Goal: Transaction & Acquisition: Obtain resource

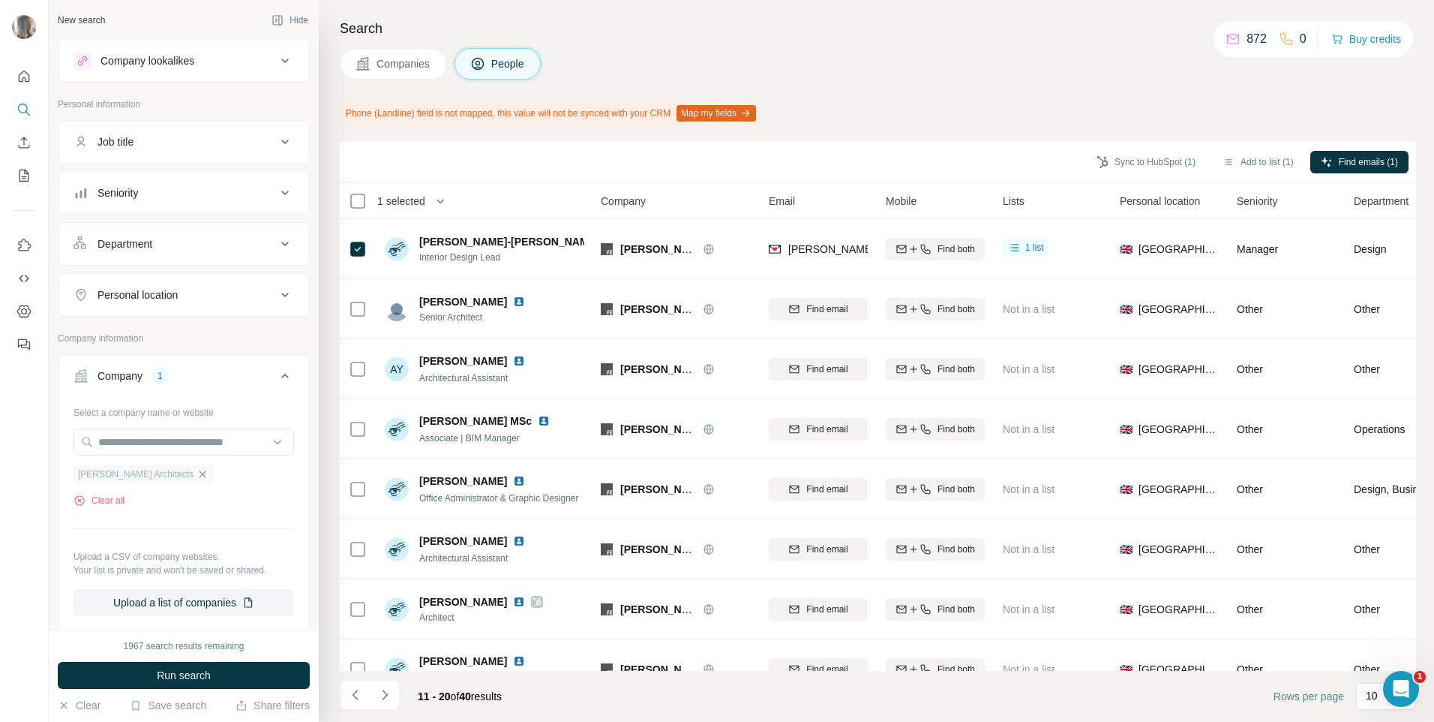
click at [197, 478] on icon "button" at bounding box center [203, 474] width 12 height 12
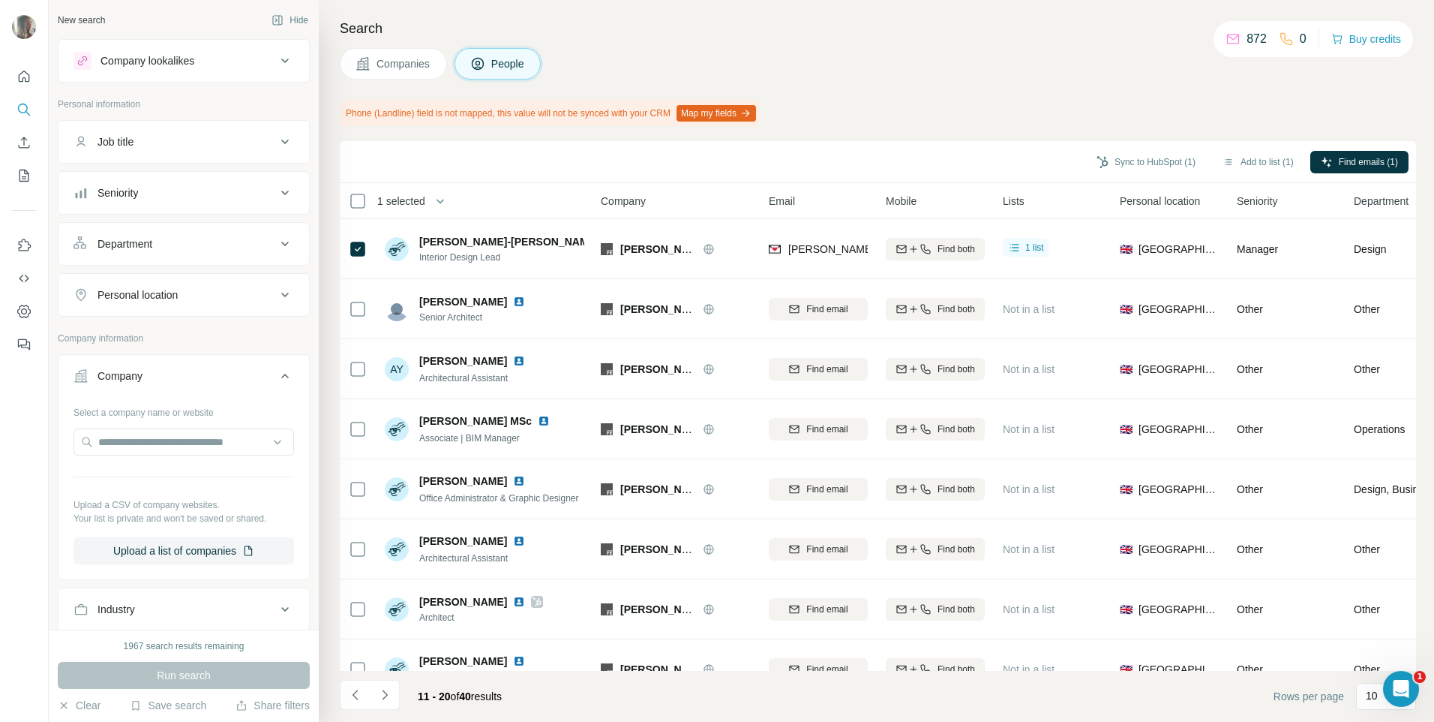
click at [367, 52] on button "Companies" at bounding box center [393, 64] width 107 height 32
click at [374, 68] on button "Companies" at bounding box center [393, 64] width 107 height 32
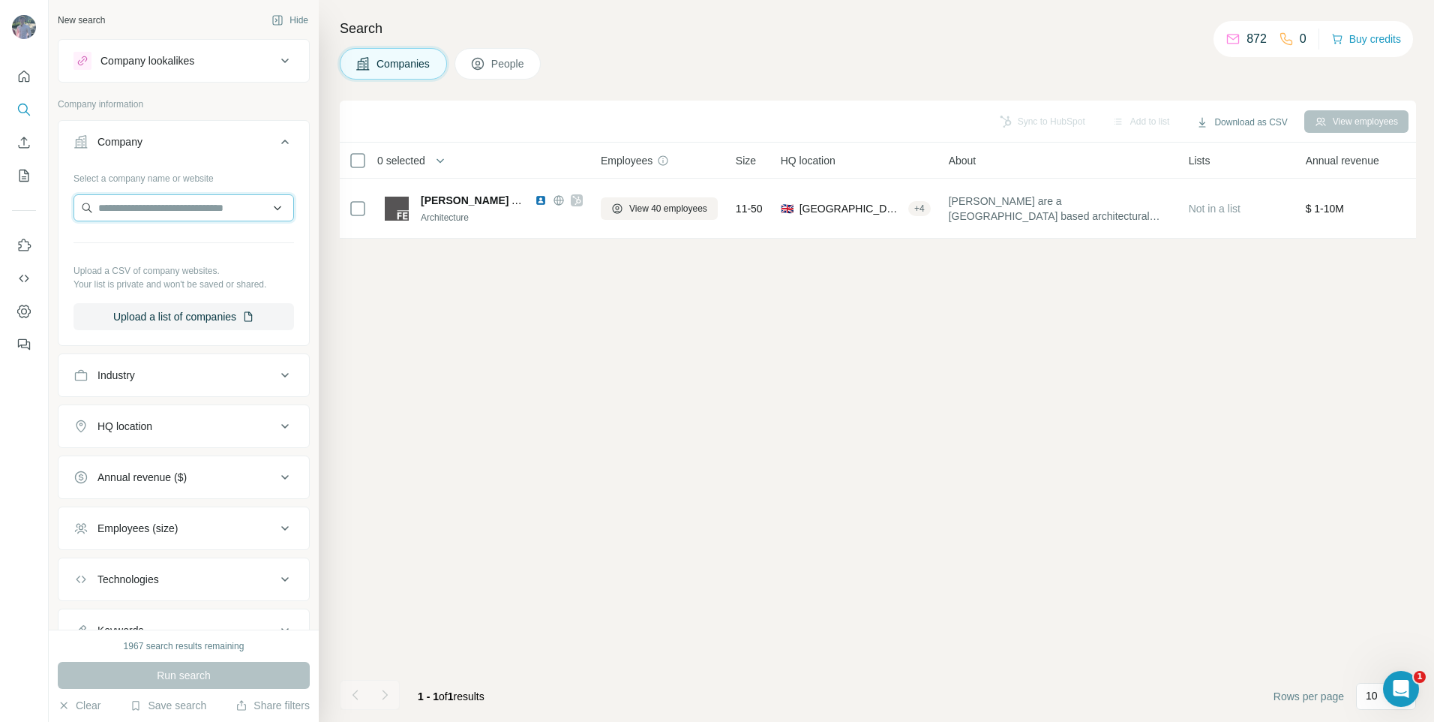
click at [168, 211] on input "text" at bounding box center [184, 207] width 221 height 27
paste input "**********"
type input "**********"
click at [181, 248] on p "Cengiz Holding A.Ş" at bounding box center [161, 241] width 91 height 15
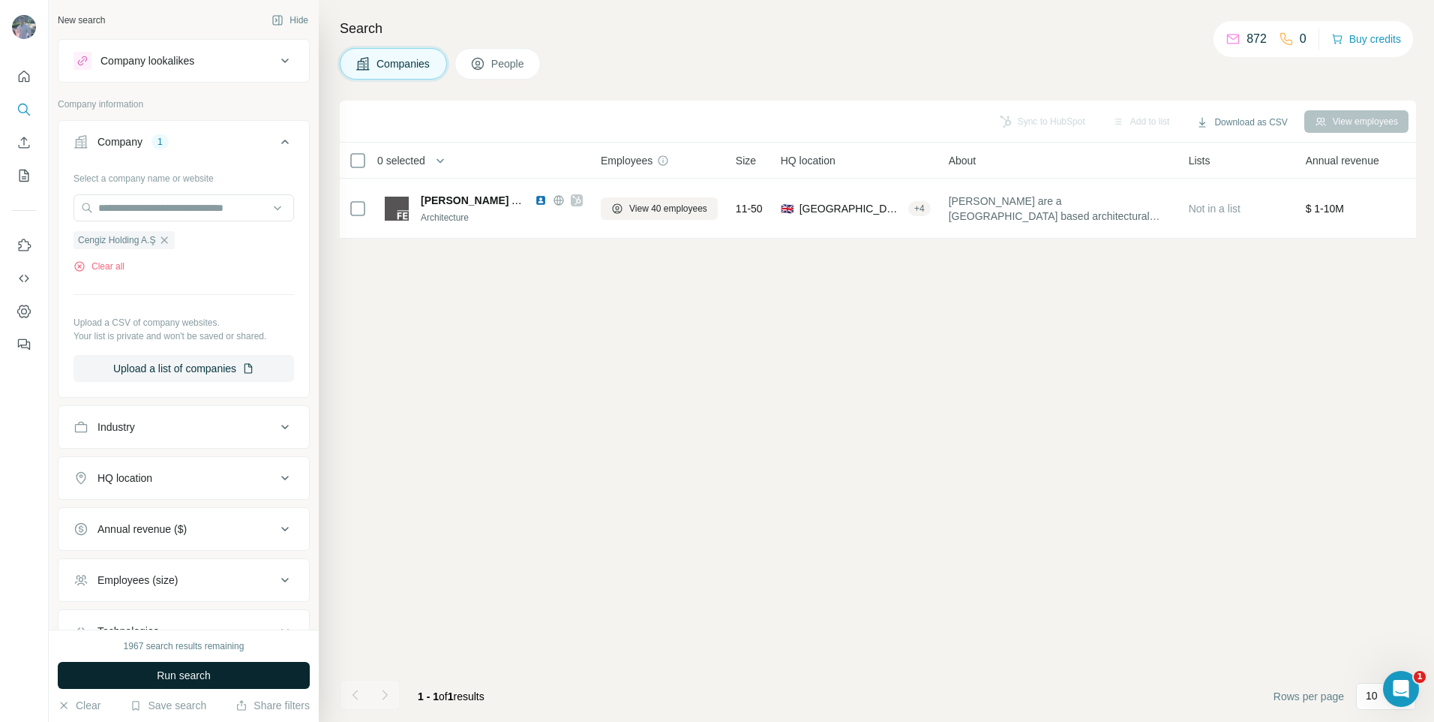
click at [214, 677] on button "Run search" at bounding box center [184, 675] width 252 height 27
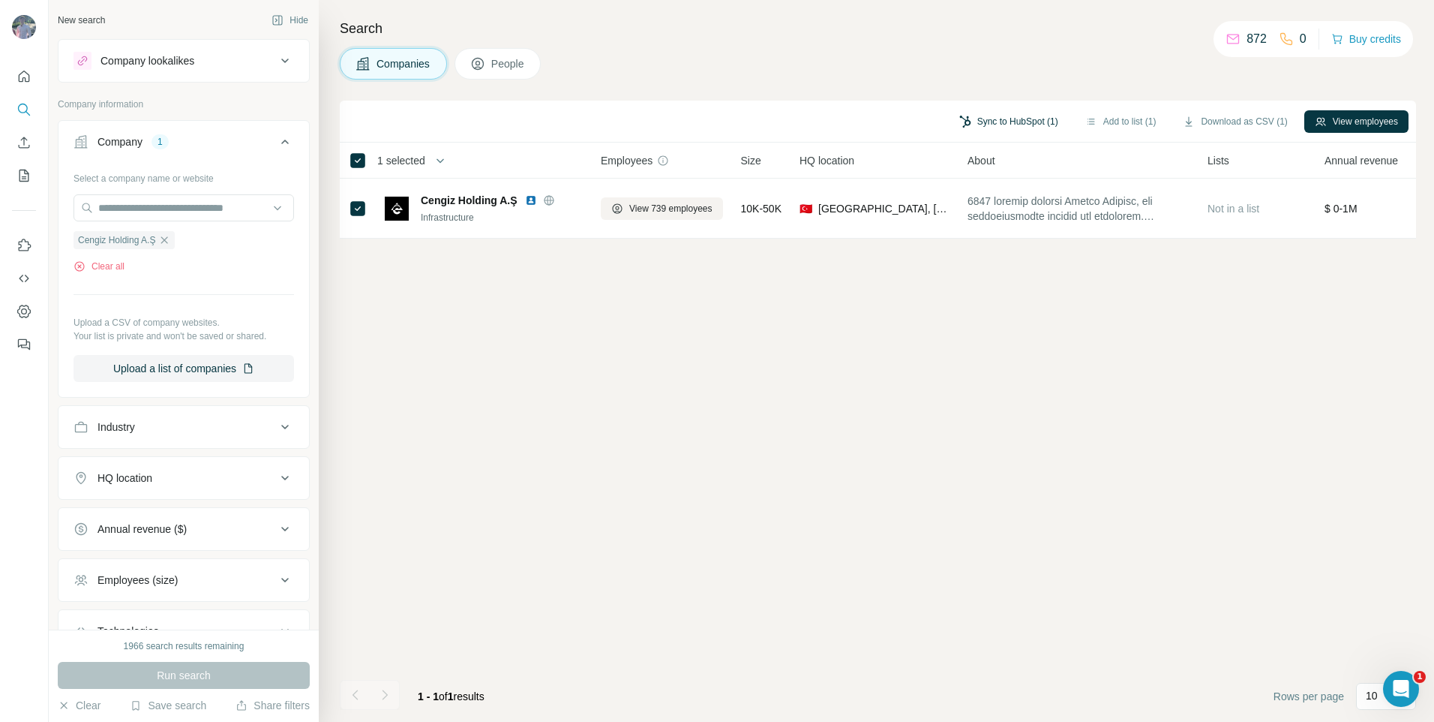
click at [1029, 121] on button "Sync to HubSpot (1)" at bounding box center [1009, 121] width 120 height 23
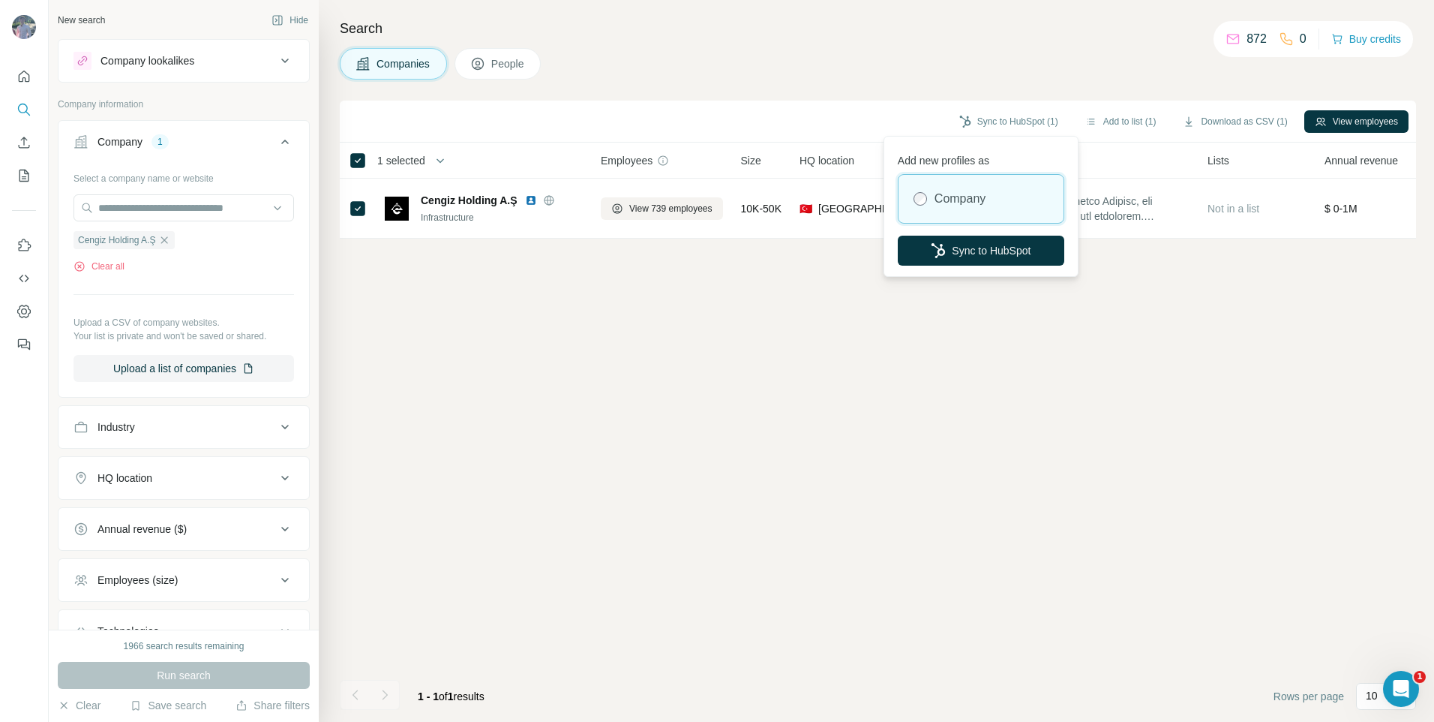
click at [791, 311] on div "Sync to HubSpot (1) Add to list (1) Download as CSV (1) View employees 1 select…" at bounding box center [878, 411] width 1077 height 621
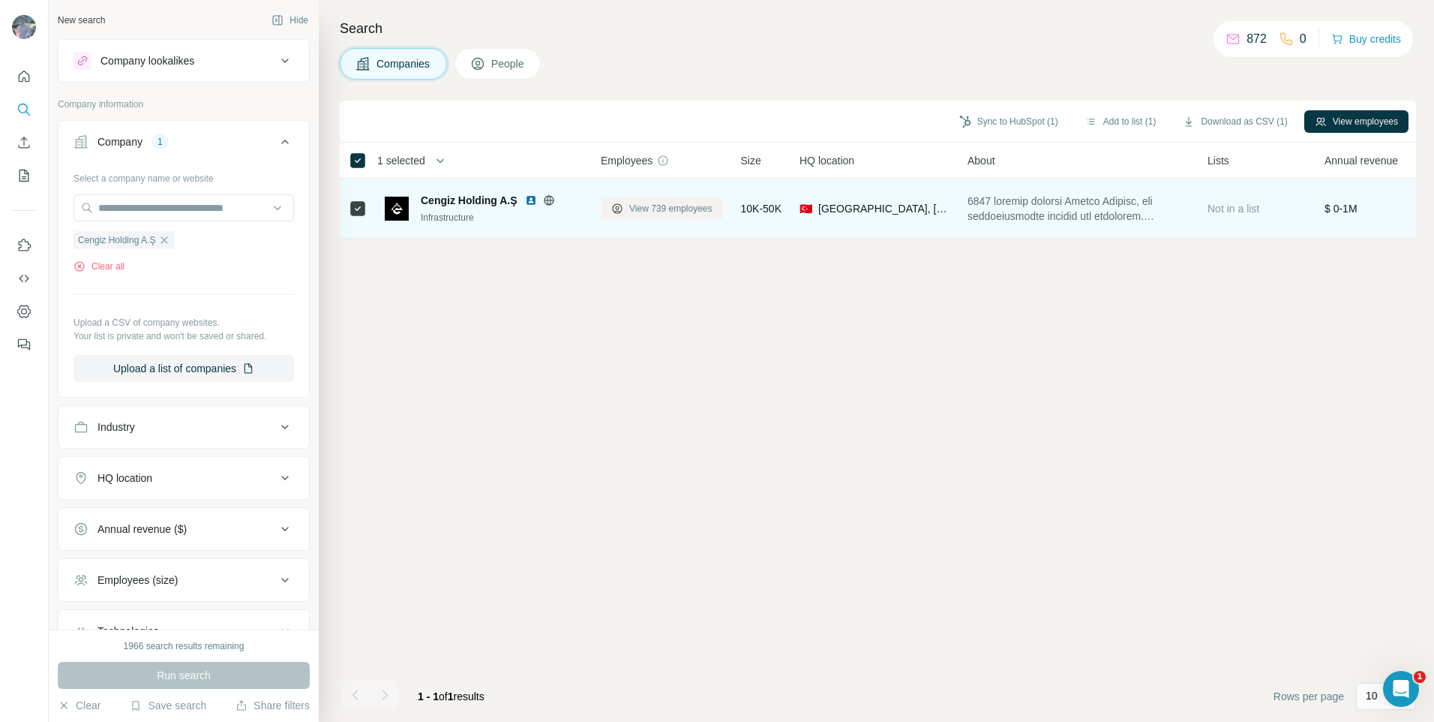
click at [647, 206] on span "View 739 employees" at bounding box center [670, 209] width 83 height 14
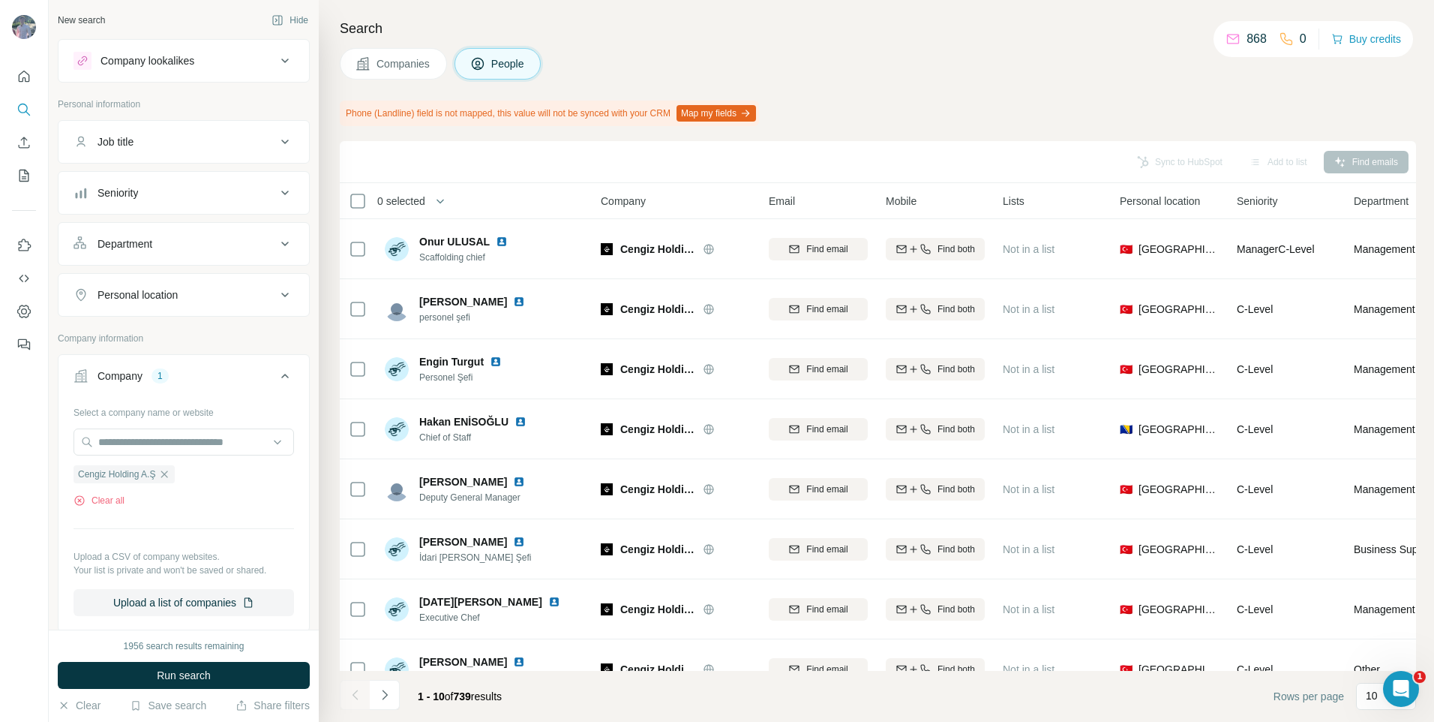
click at [216, 123] on div "Job title" at bounding box center [184, 142] width 252 height 44
click at [221, 143] on div "Job title" at bounding box center [175, 141] width 203 height 15
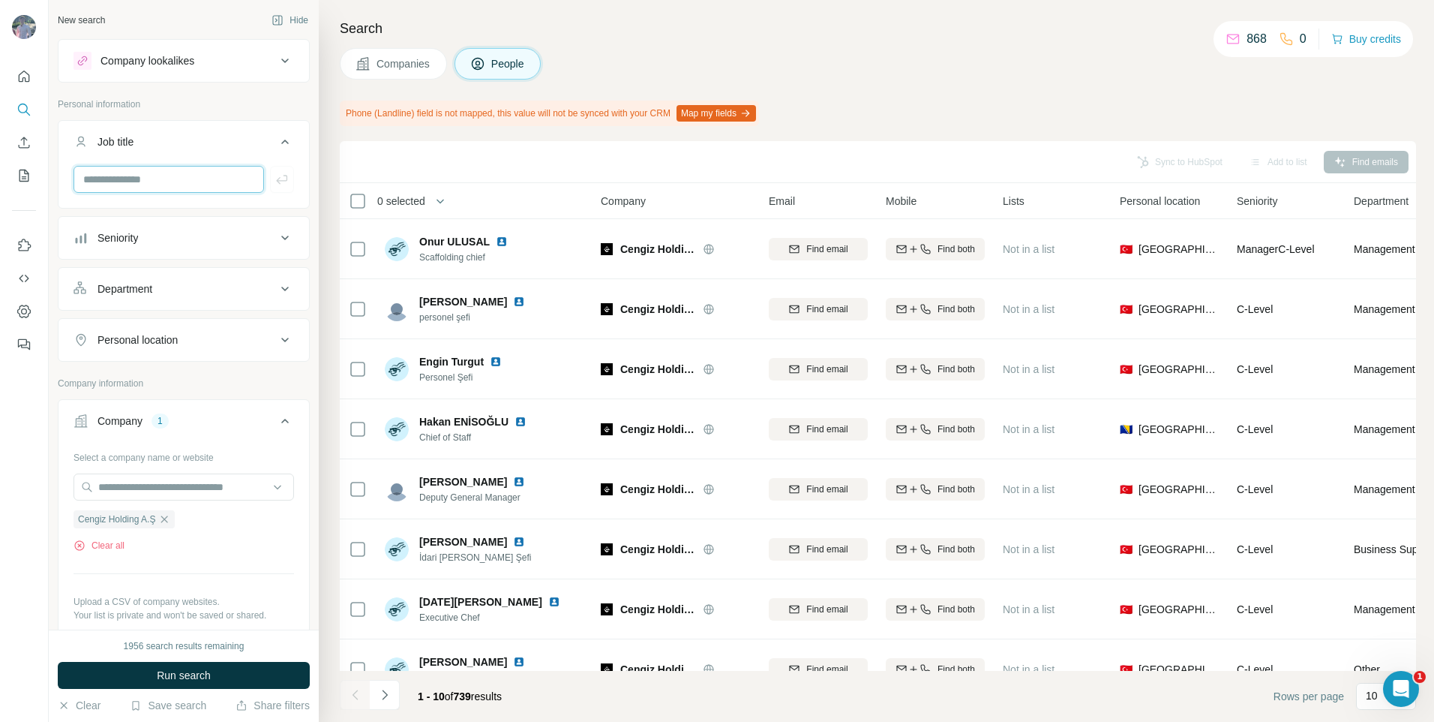
click at [193, 182] on input "text" at bounding box center [169, 179] width 191 height 27
type input "**********"
click at [275, 182] on icon "button" at bounding box center [282, 179] width 15 height 15
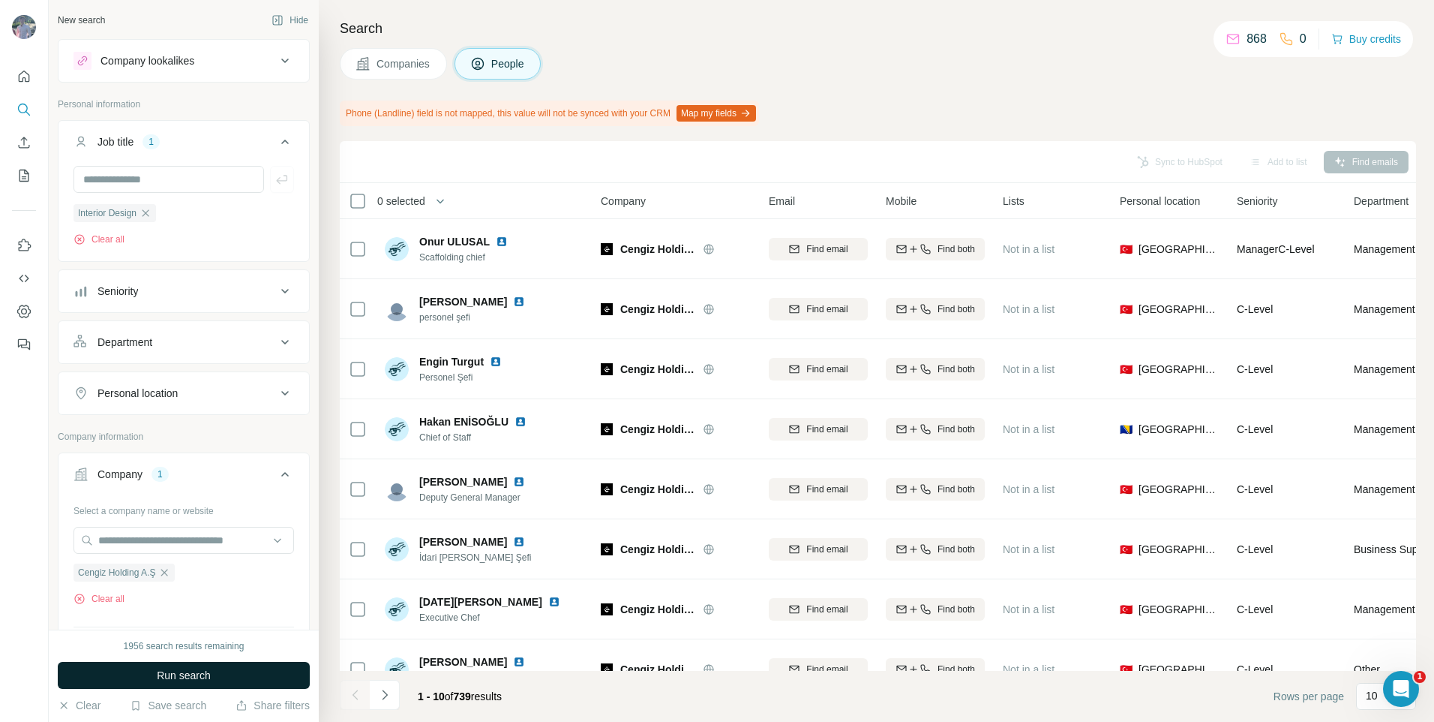
click at [233, 685] on button "Run search" at bounding box center [184, 675] width 252 height 27
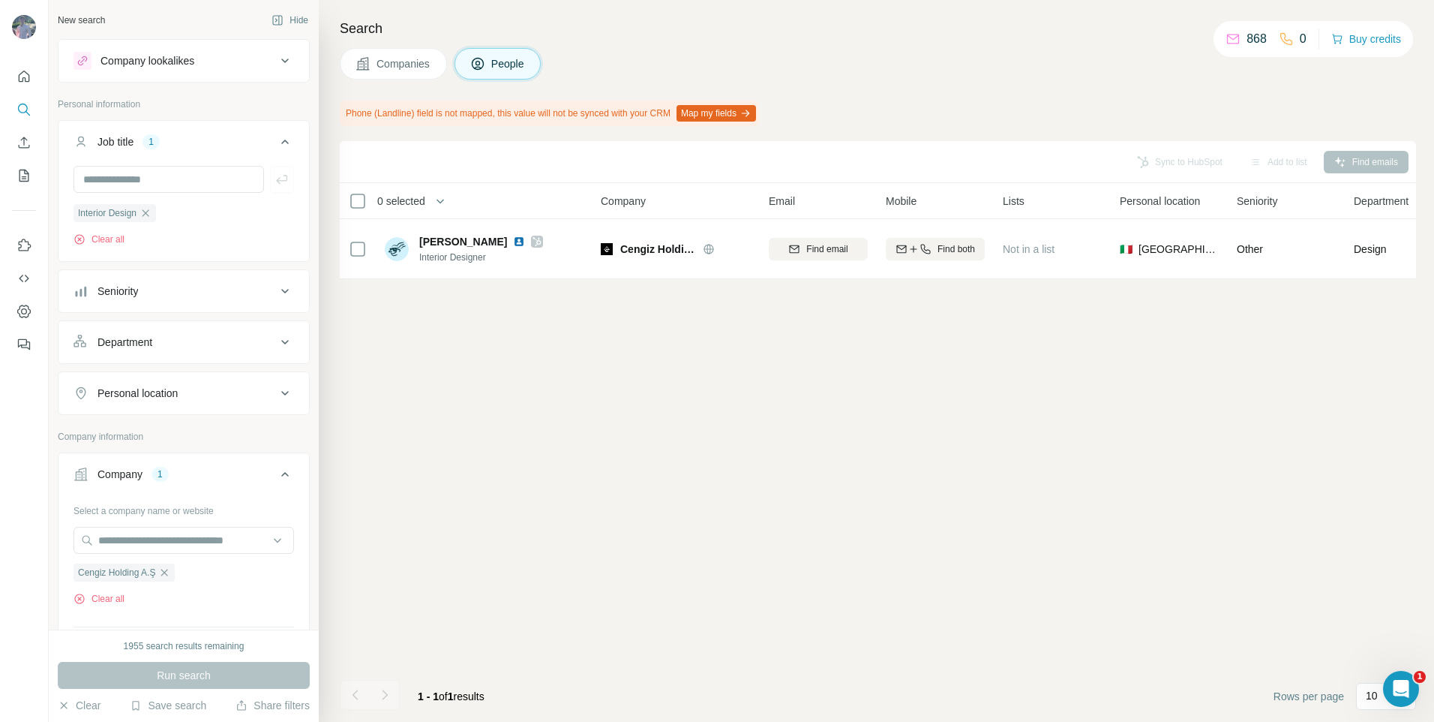
click at [144, 213] on icon "button" at bounding box center [146, 213] width 12 height 12
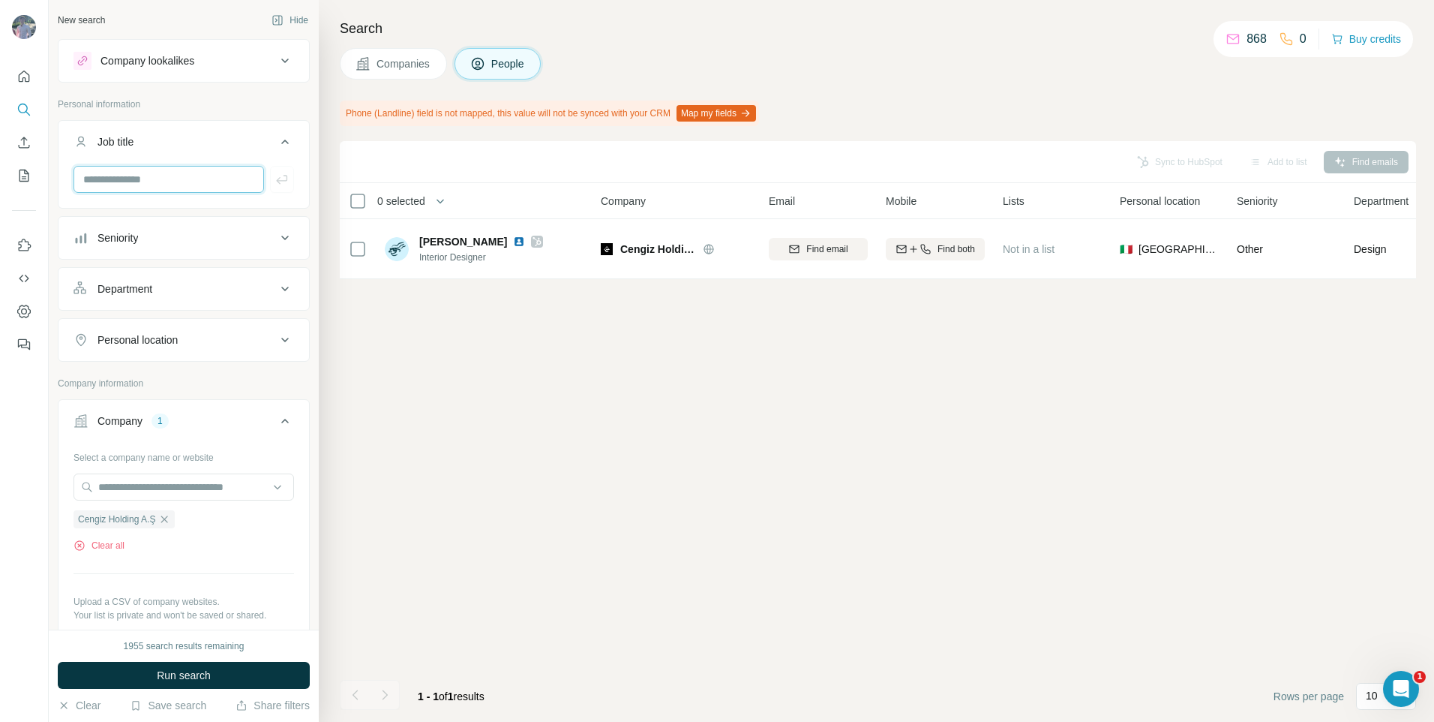
click at [195, 184] on input "text" at bounding box center [169, 179] width 191 height 27
type input "**********"
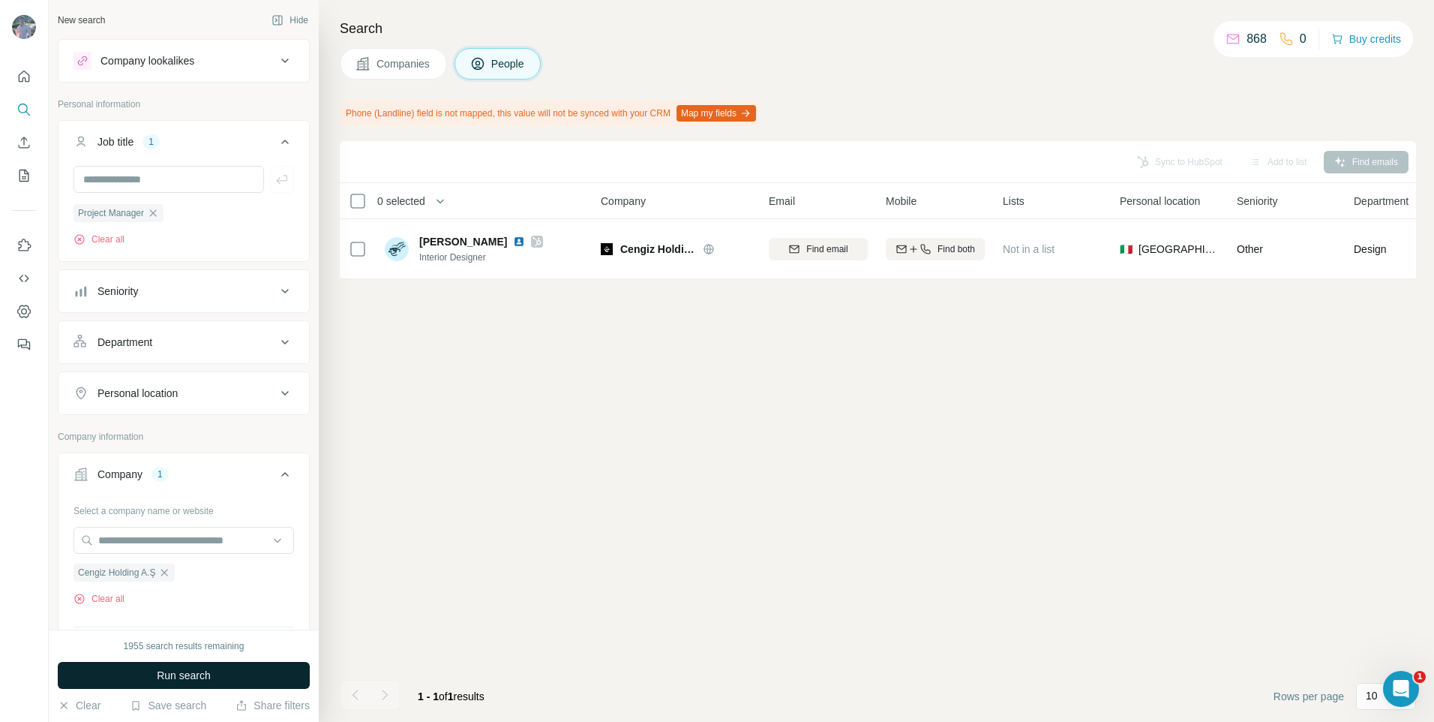
click at [215, 668] on button "Run search" at bounding box center [184, 675] width 252 height 27
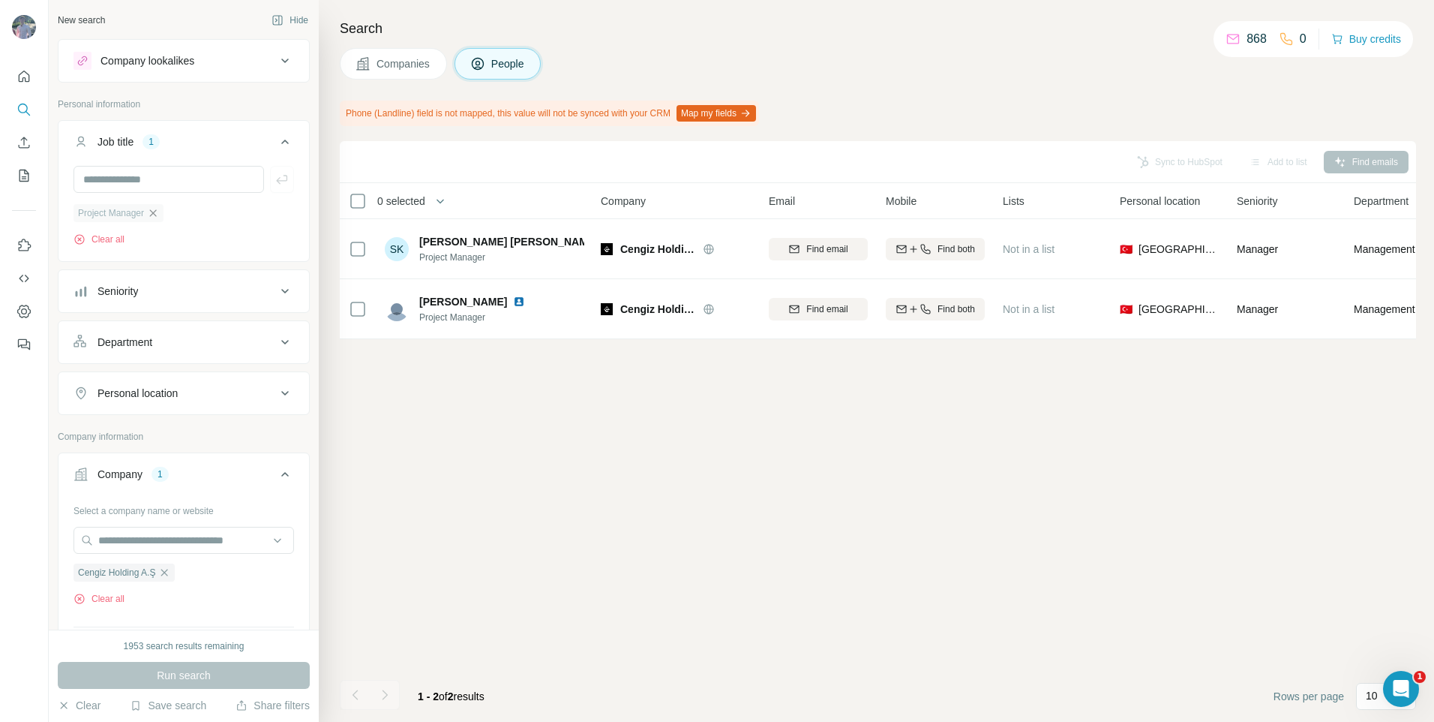
click at [156, 209] on icon "button" at bounding box center [153, 213] width 12 height 12
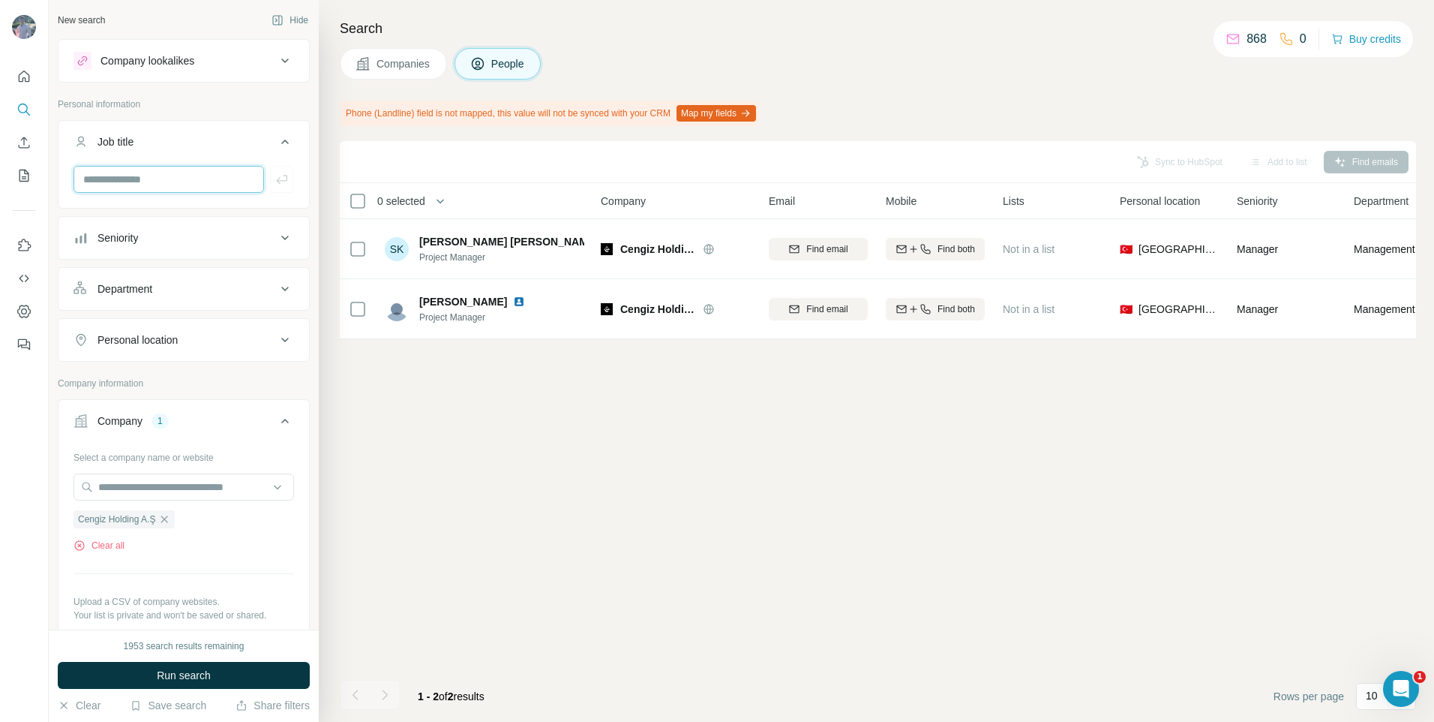
click at [164, 184] on input "text" at bounding box center [169, 179] width 191 height 27
drag, startPoint x: 152, startPoint y: 181, endPoint x: 179, endPoint y: 179, distance: 27.0
click at [152, 181] on input "text" at bounding box center [169, 179] width 191 height 27
type input "*"
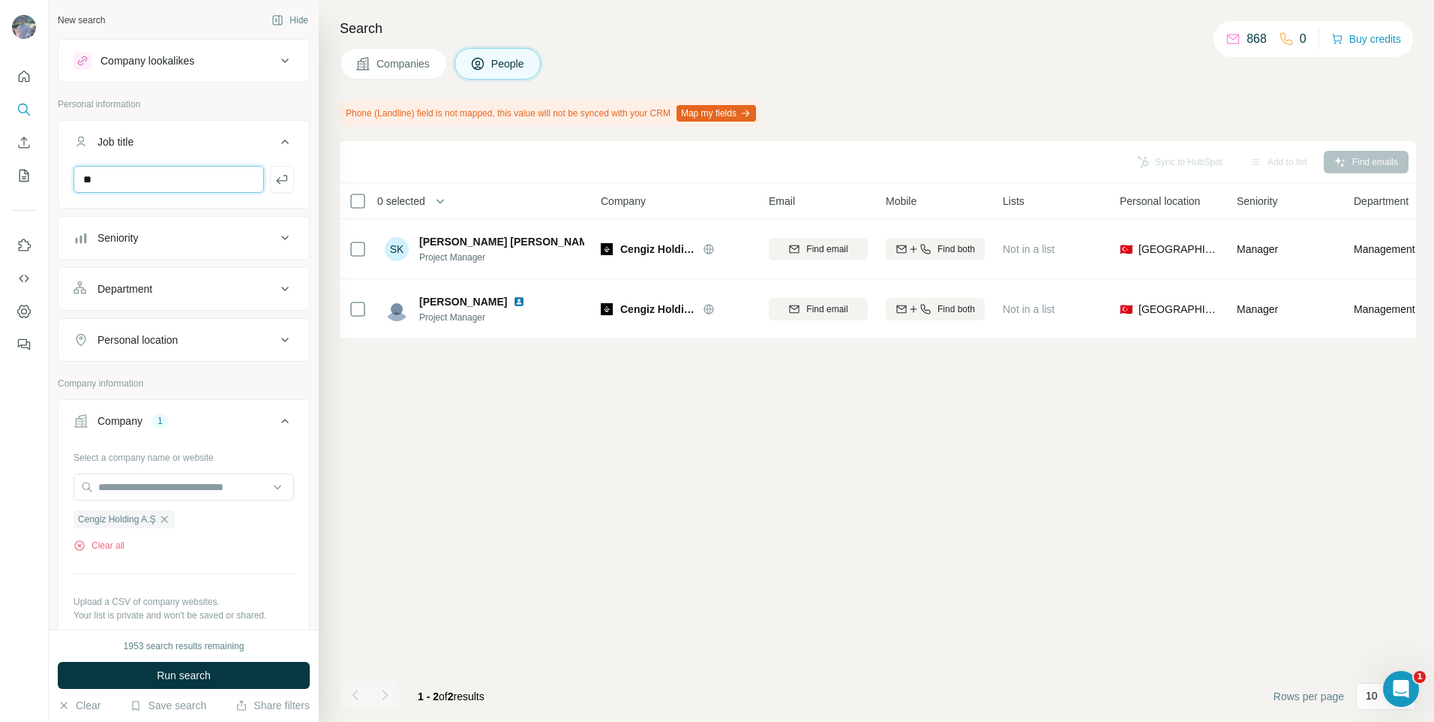
type input "*"
click at [141, 182] on input "text" at bounding box center [169, 179] width 191 height 27
type input "********"
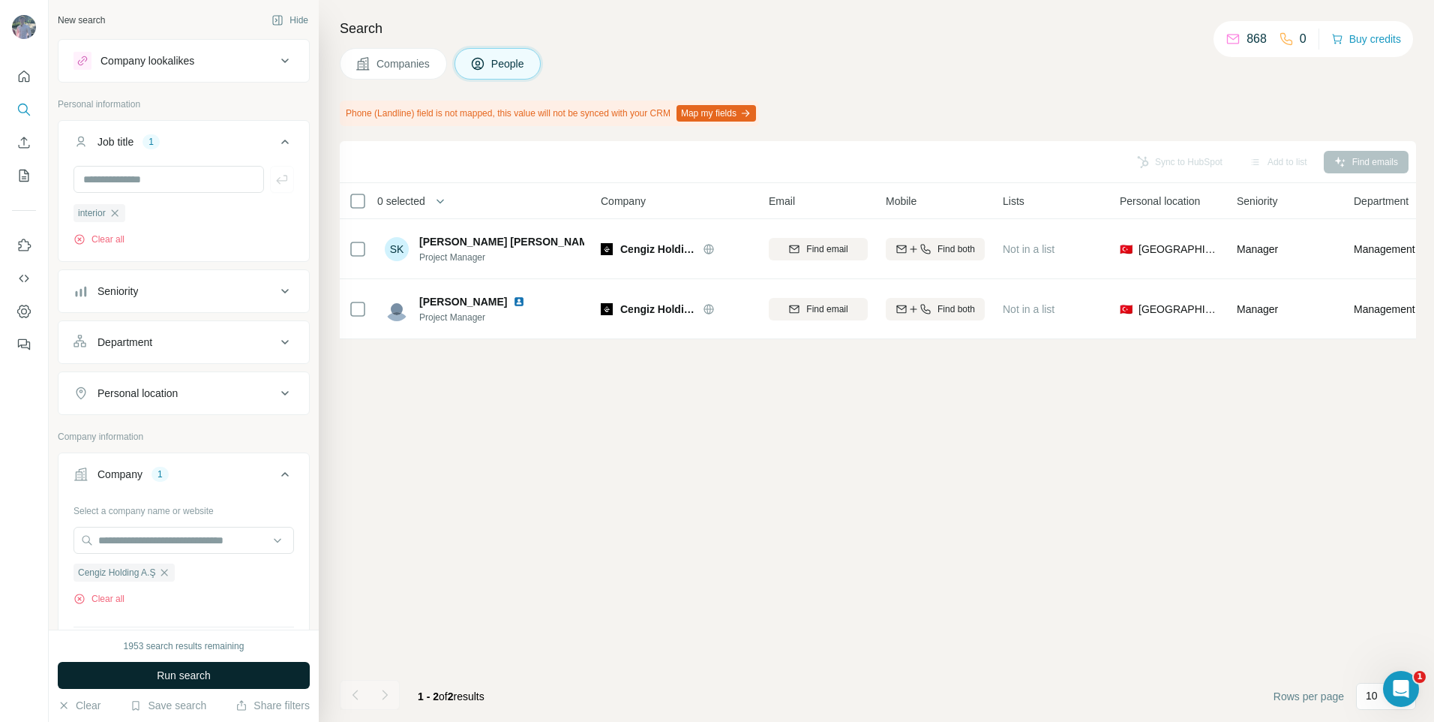
click at [233, 675] on button "Run search" at bounding box center [184, 675] width 252 height 27
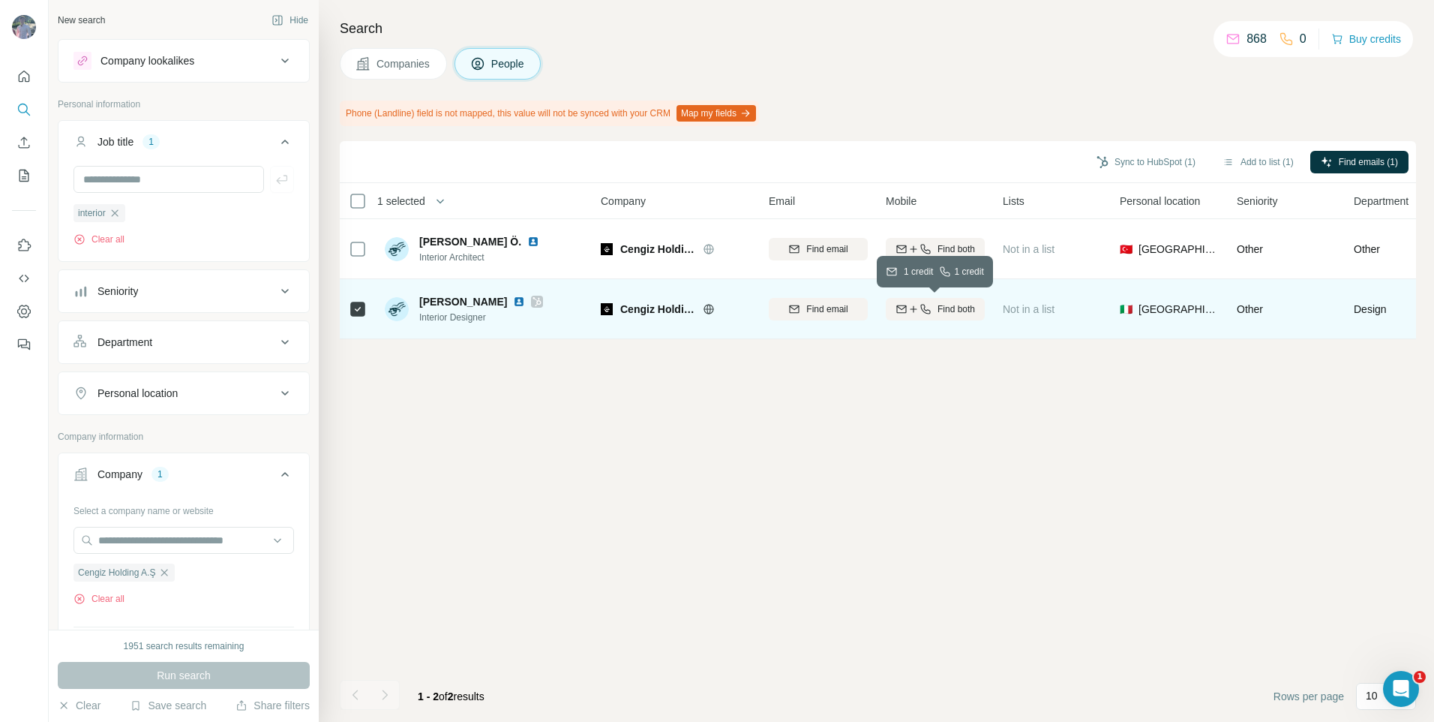
click at [938, 312] on span "Find both" at bounding box center [957, 309] width 38 height 14
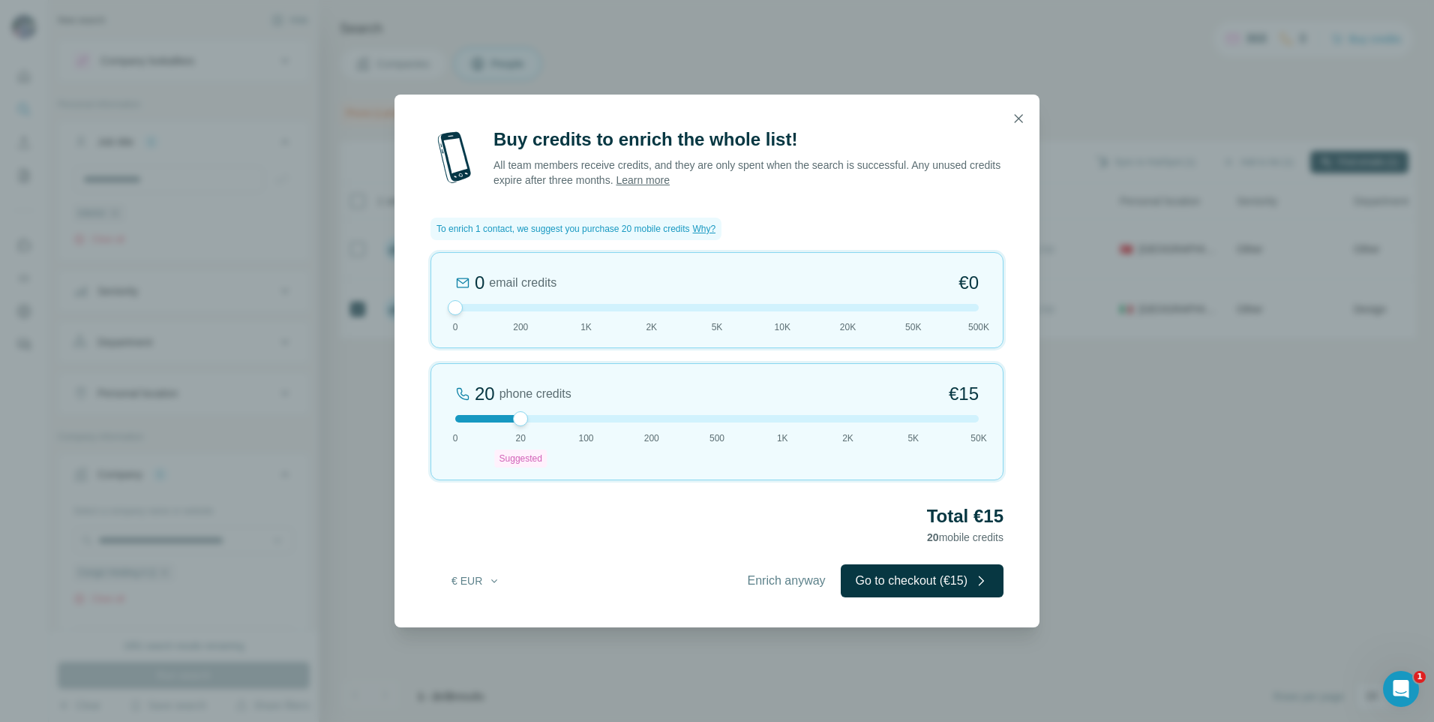
click at [786, 574] on span "Enrich anyway" at bounding box center [787, 581] width 78 height 18
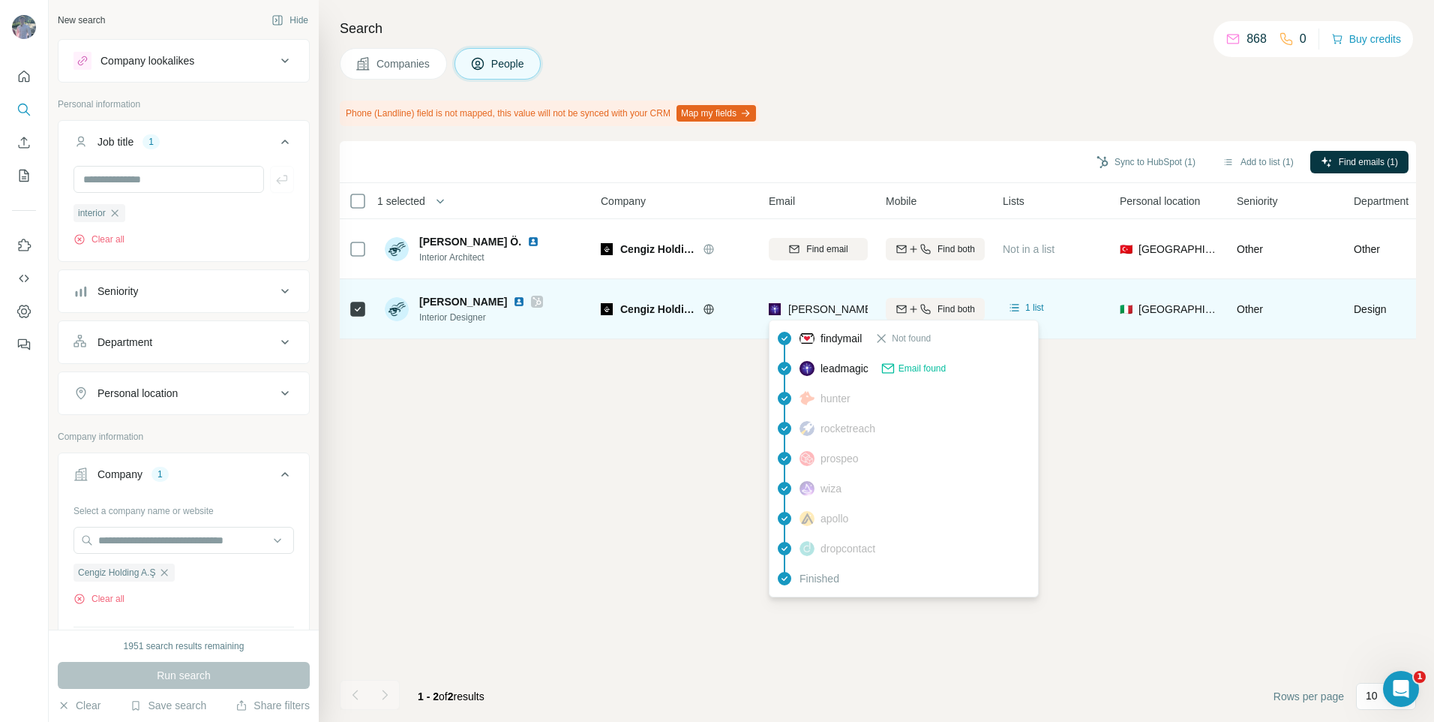
click at [788, 302] on div "[PERSON_NAME][EMAIL_ADDRESS][PERSON_NAME][DOMAIN_NAME]" at bounding box center [948, 309] width 359 height 15
click at [800, 308] on span "[PERSON_NAME][EMAIL_ADDRESS][PERSON_NAME][DOMAIN_NAME]" at bounding box center [963, 309] width 351 height 12
click at [808, 308] on span "[PERSON_NAME][EMAIL_ADDRESS][PERSON_NAME][DOMAIN_NAME]" at bounding box center [963, 309] width 351 height 12
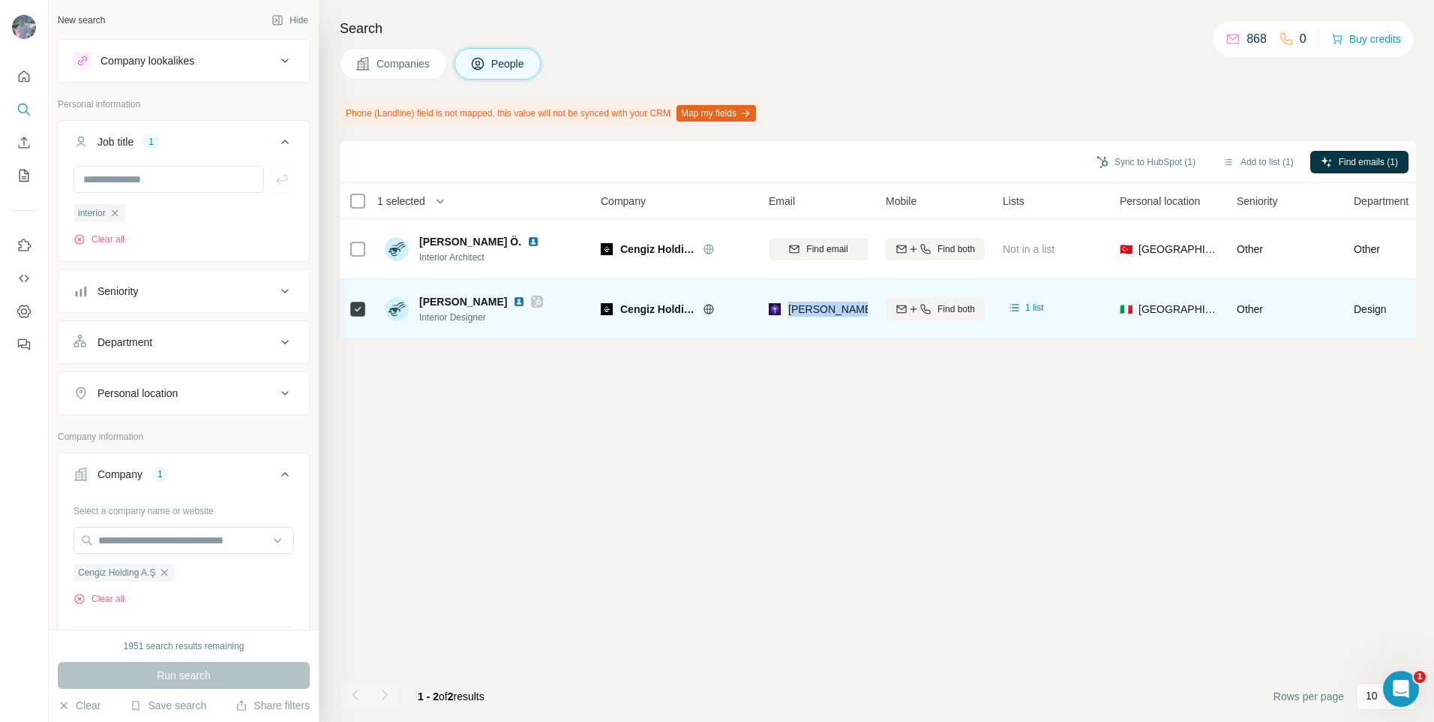
drag, startPoint x: 791, startPoint y: 308, endPoint x: 869, endPoint y: 302, distance: 78.3
click at [869, 302] on td "[PERSON_NAME][EMAIL_ADDRESS][PERSON_NAME][DOMAIN_NAME]" at bounding box center [818, 309] width 117 height 60
drag, startPoint x: 869, startPoint y: 302, endPoint x: 844, endPoint y: 305, distance: 25.0
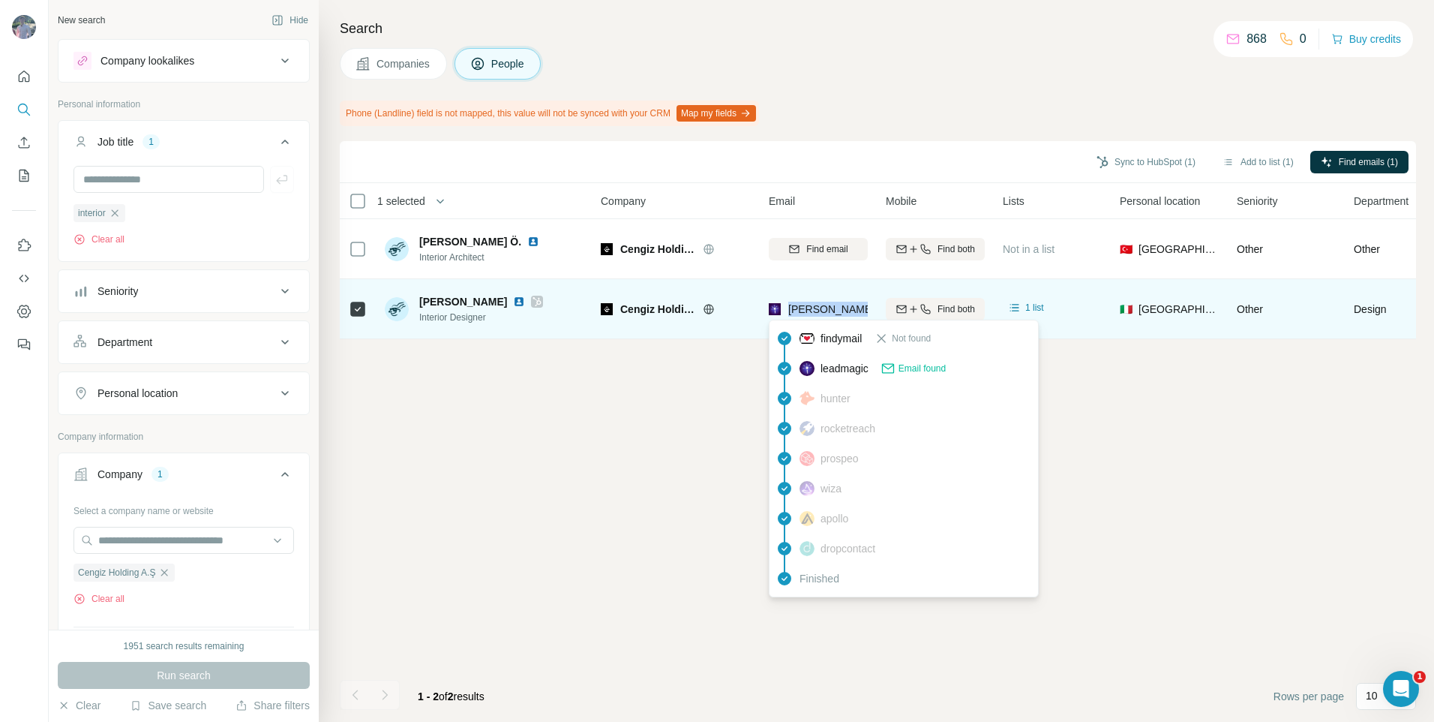
drag, startPoint x: 844, startPoint y: 305, endPoint x: 807, endPoint y: 287, distance: 40.9
click at [807, 287] on td "[PERSON_NAME][EMAIL_ADDRESS][PERSON_NAME][DOMAIN_NAME]" at bounding box center [818, 309] width 117 height 60
drag, startPoint x: 823, startPoint y: 317, endPoint x: 838, endPoint y: 284, distance: 36.3
click at [838, 284] on td "[PERSON_NAME][EMAIL_ADDRESS][PERSON_NAME][DOMAIN_NAME]" at bounding box center [818, 309] width 117 height 60
drag, startPoint x: 832, startPoint y: 311, endPoint x: 794, endPoint y: 308, distance: 37.6
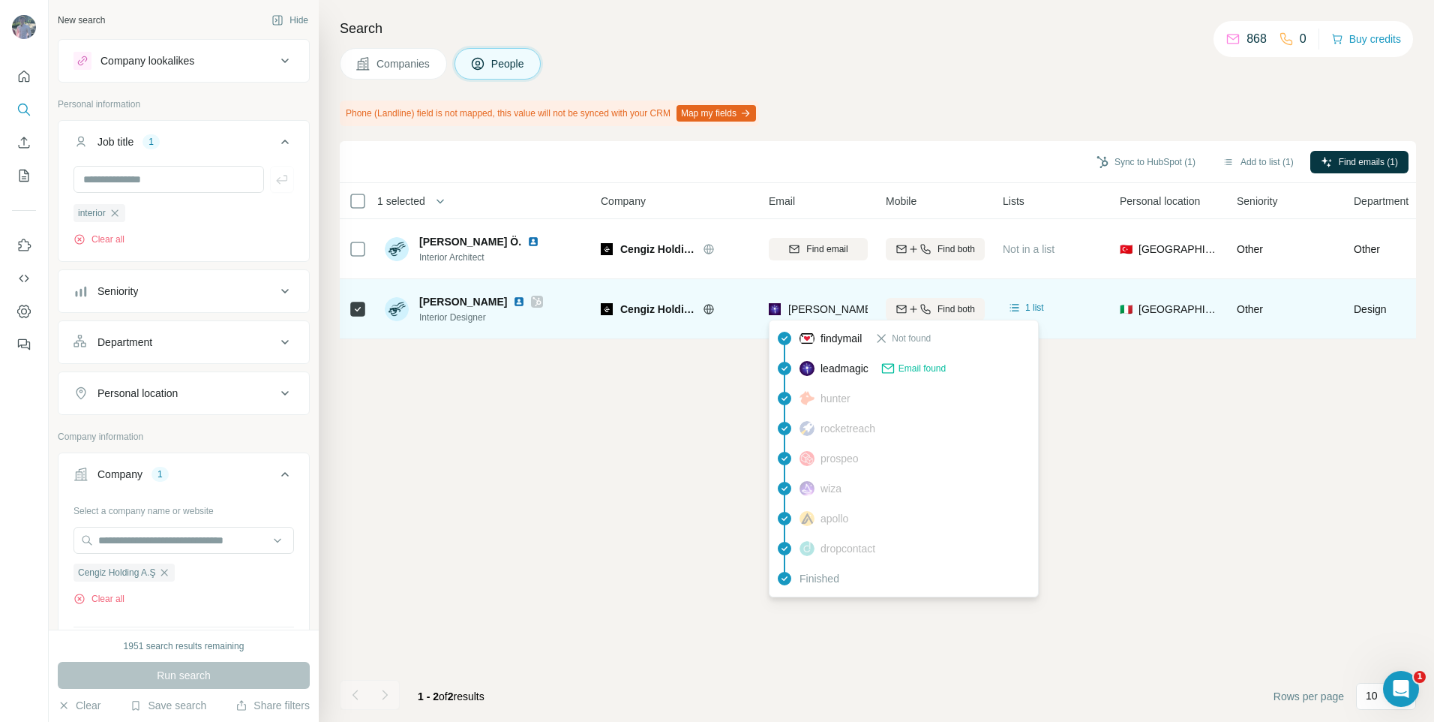
click at [794, 308] on span "[PERSON_NAME][EMAIL_ADDRESS][PERSON_NAME][DOMAIN_NAME]" at bounding box center [963, 309] width 351 height 12
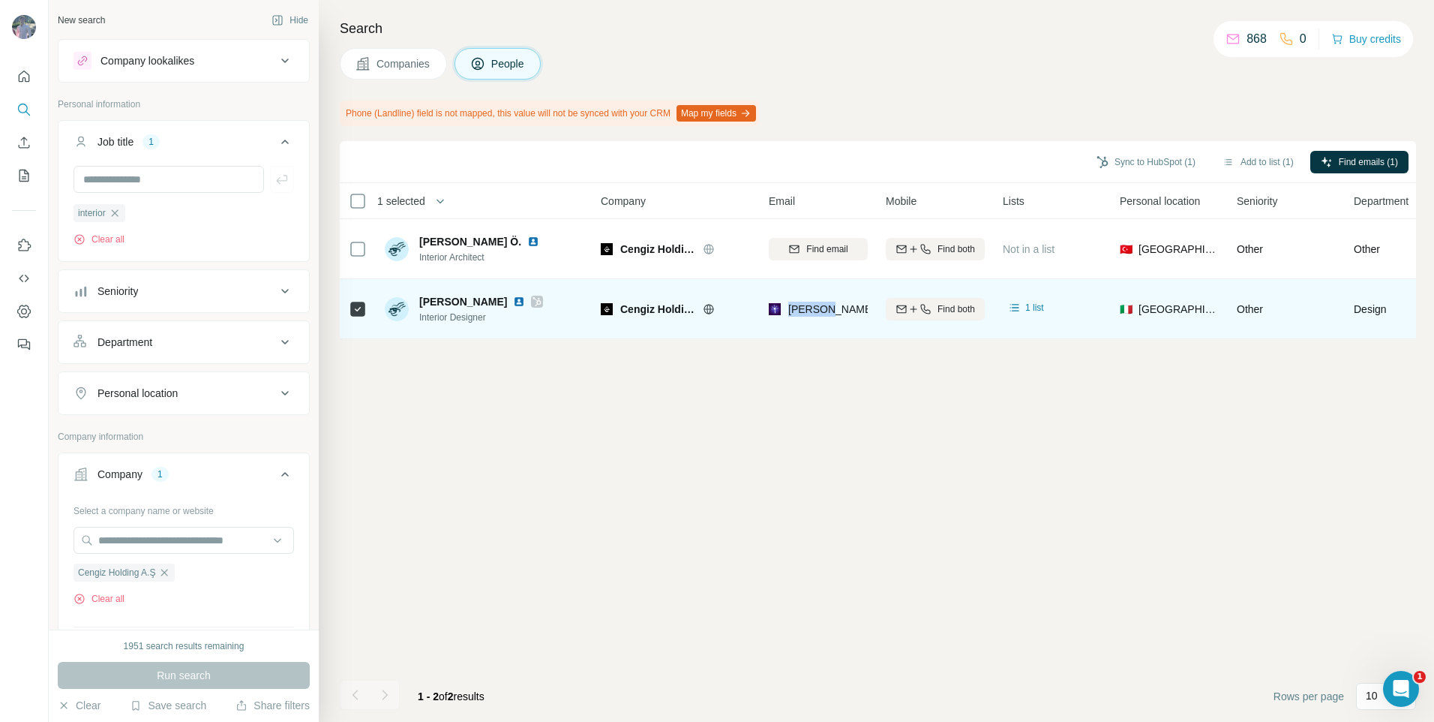
click at [794, 308] on span "[PERSON_NAME][EMAIL_ADDRESS][PERSON_NAME][DOMAIN_NAME]" at bounding box center [963, 309] width 351 height 12
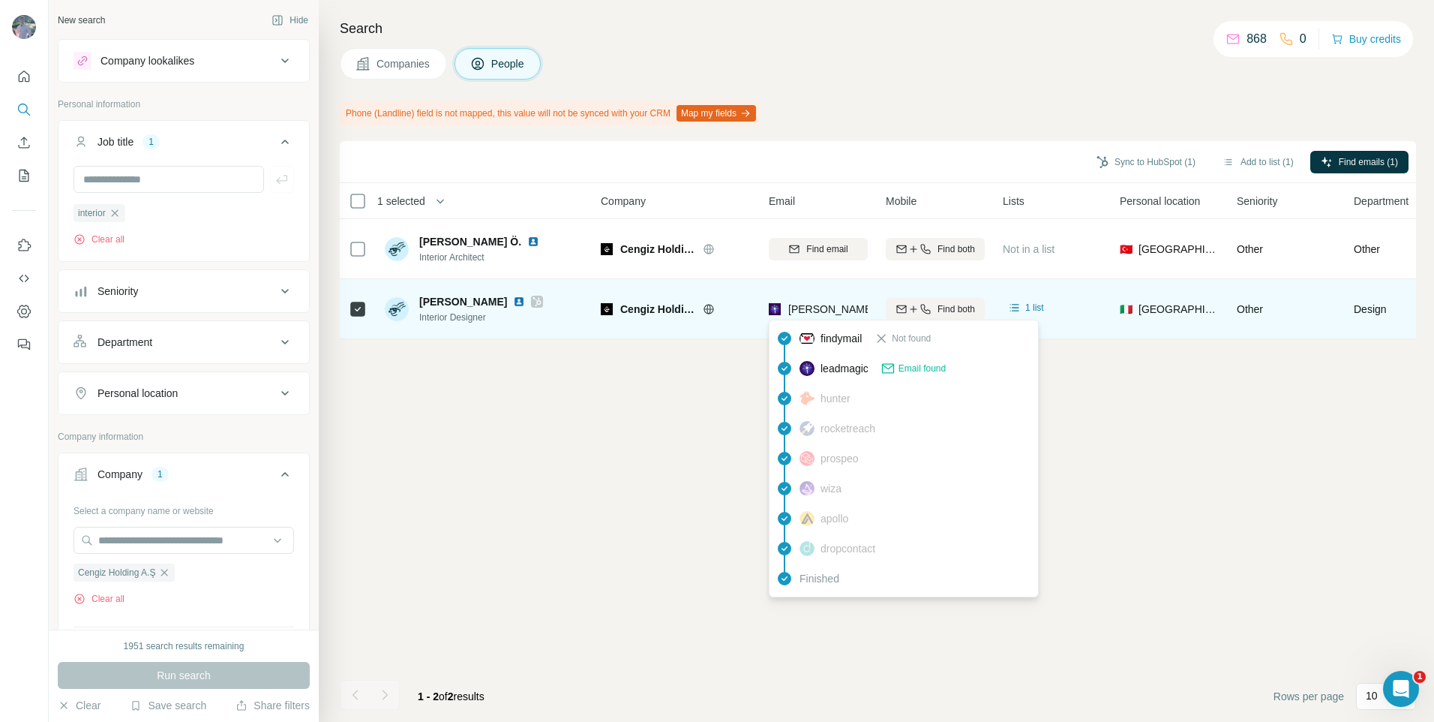
click at [805, 305] on span "[PERSON_NAME][EMAIL_ADDRESS][PERSON_NAME][DOMAIN_NAME]" at bounding box center [963, 309] width 351 height 12
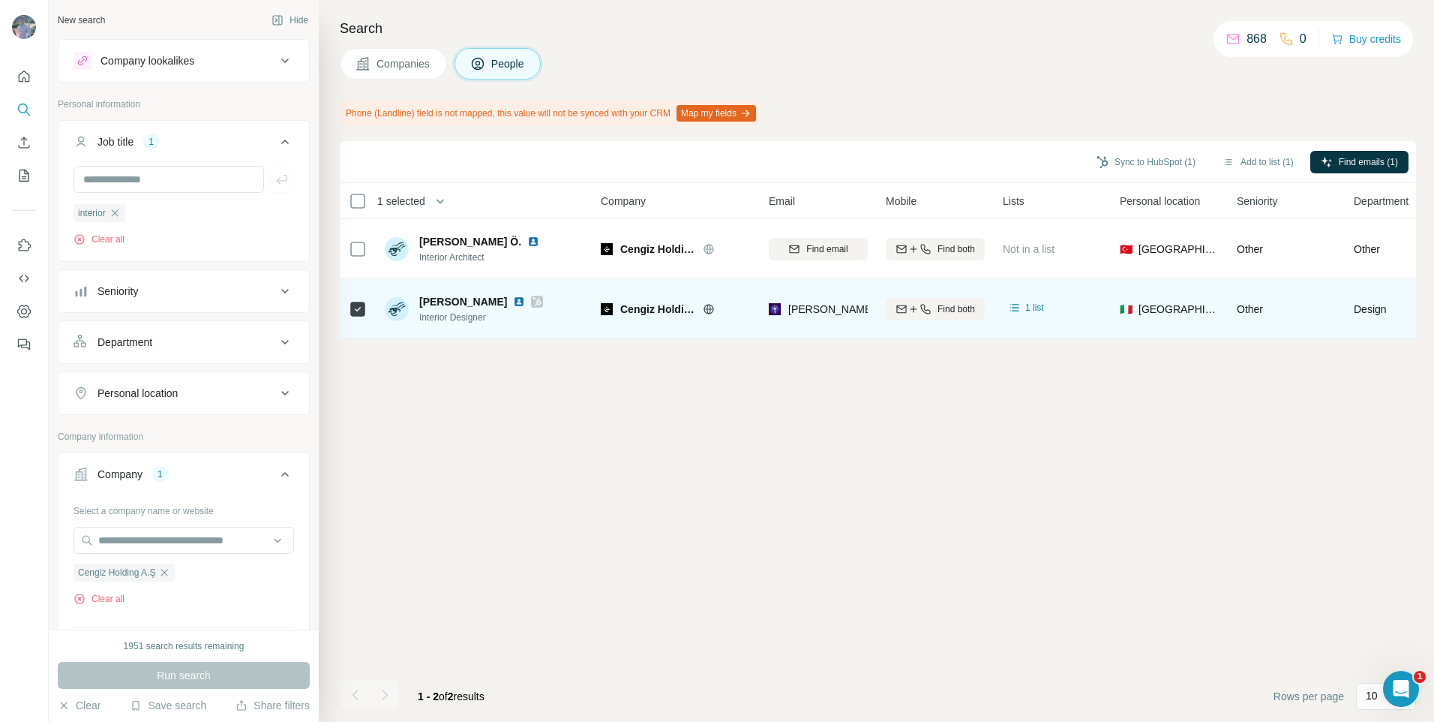
click at [457, 302] on span "[PERSON_NAME]" at bounding box center [463, 301] width 88 height 15
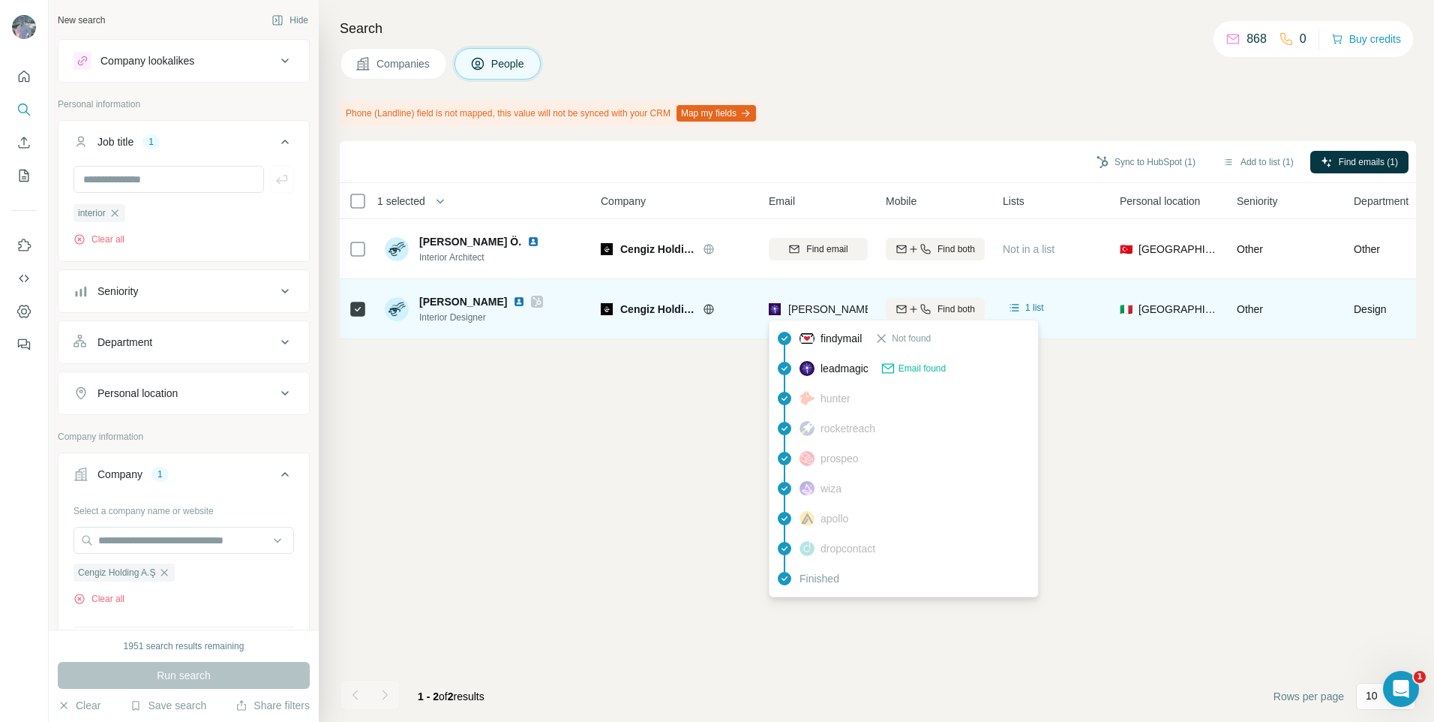
click at [798, 305] on span "[PERSON_NAME][EMAIL_ADDRESS][PERSON_NAME][DOMAIN_NAME]" at bounding box center [963, 309] width 351 height 12
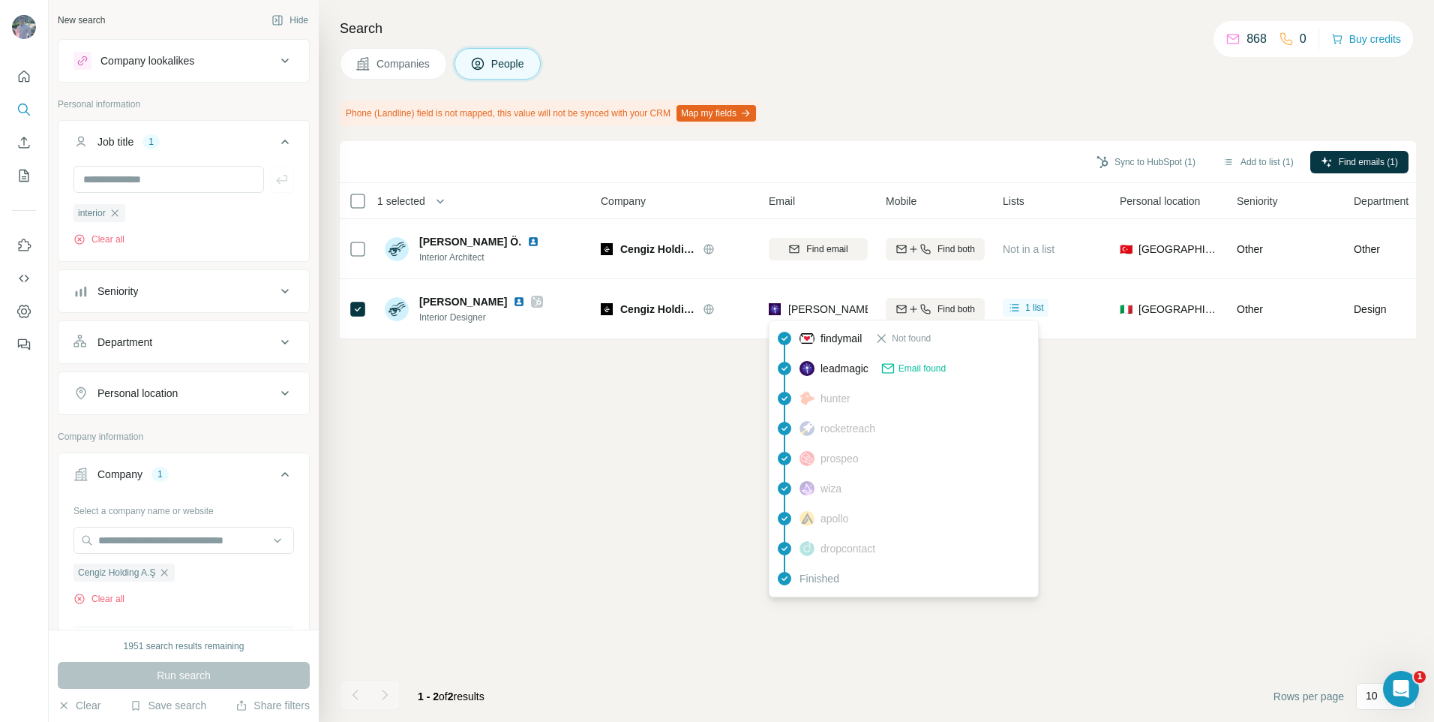
click at [419, 80] on div "Search Companies People Phone (Landline) field is not mapped, this value will n…" at bounding box center [877, 361] width 1116 height 722
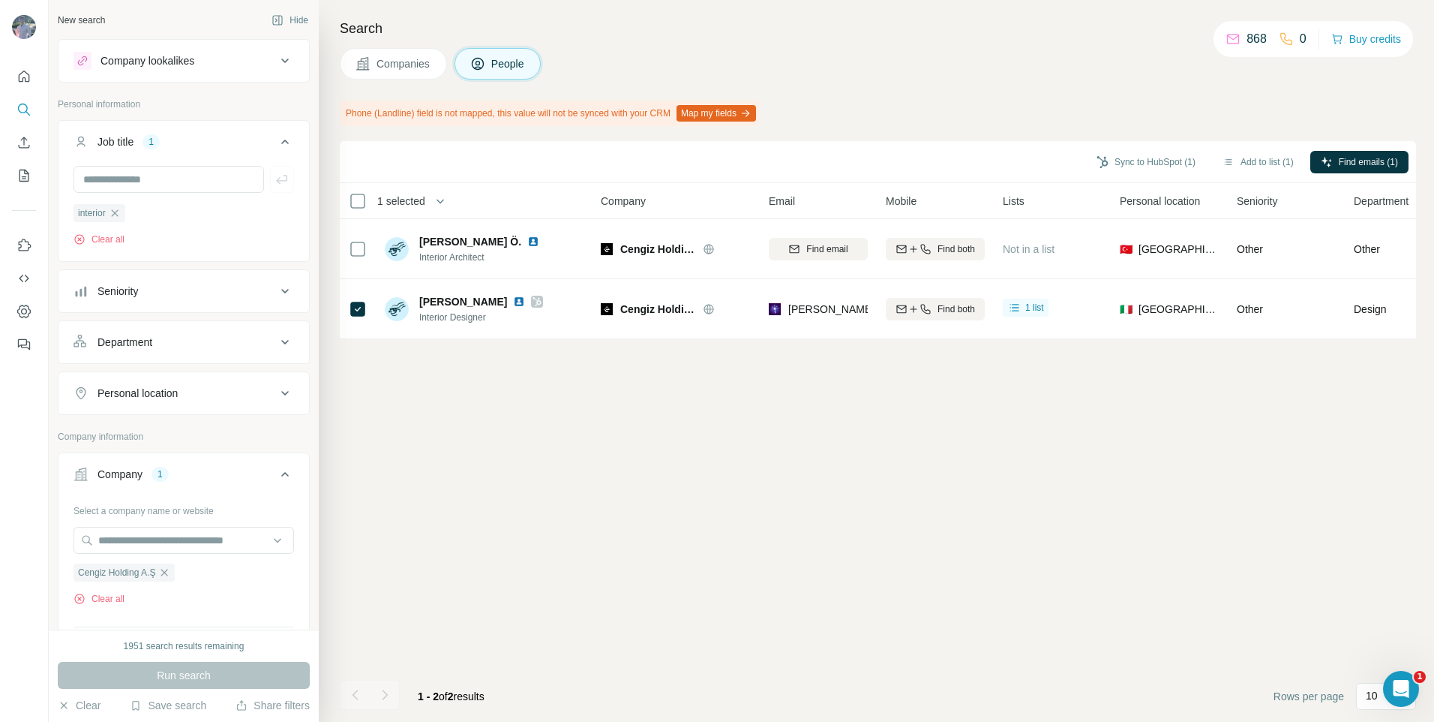
click at [428, 68] on span "Companies" at bounding box center [404, 63] width 55 height 15
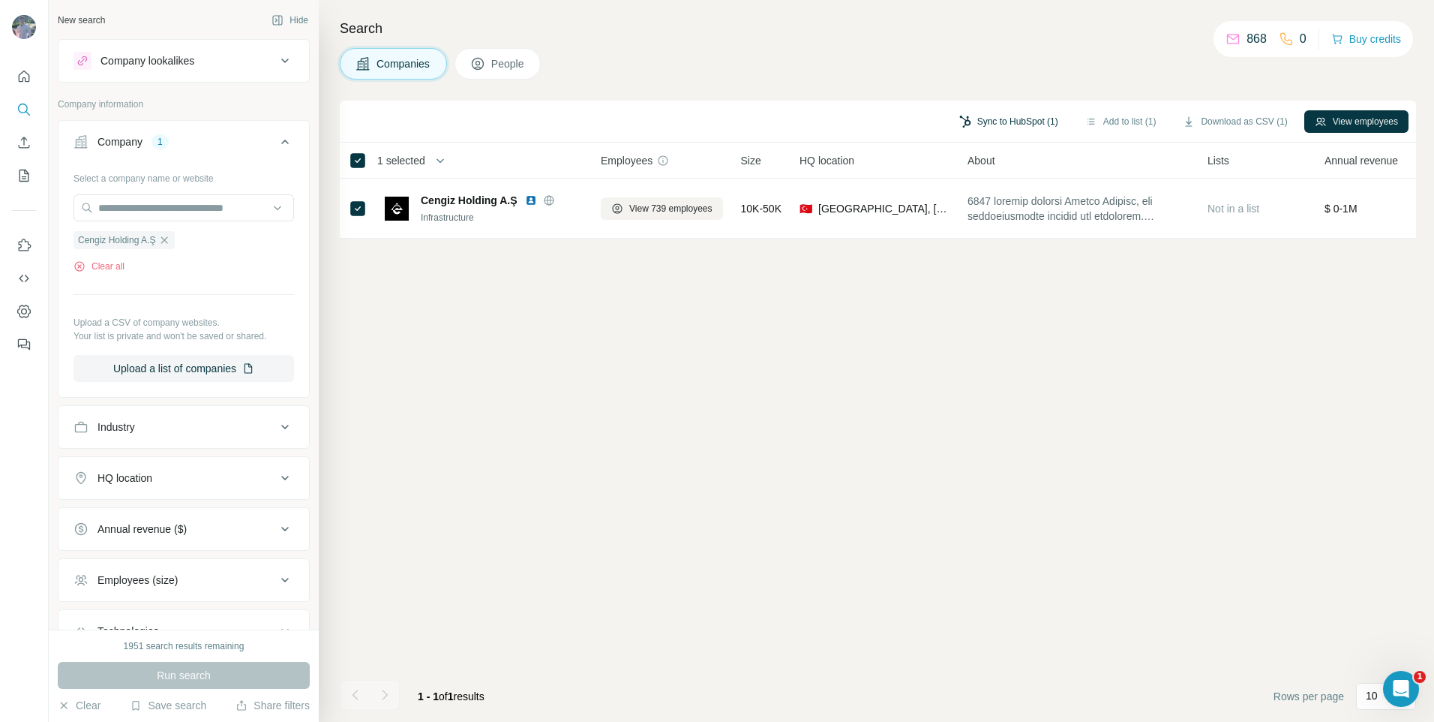
click at [1034, 120] on button "Sync to HubSpot (1)" at bounding box center [1009, 121] width 120 height 23
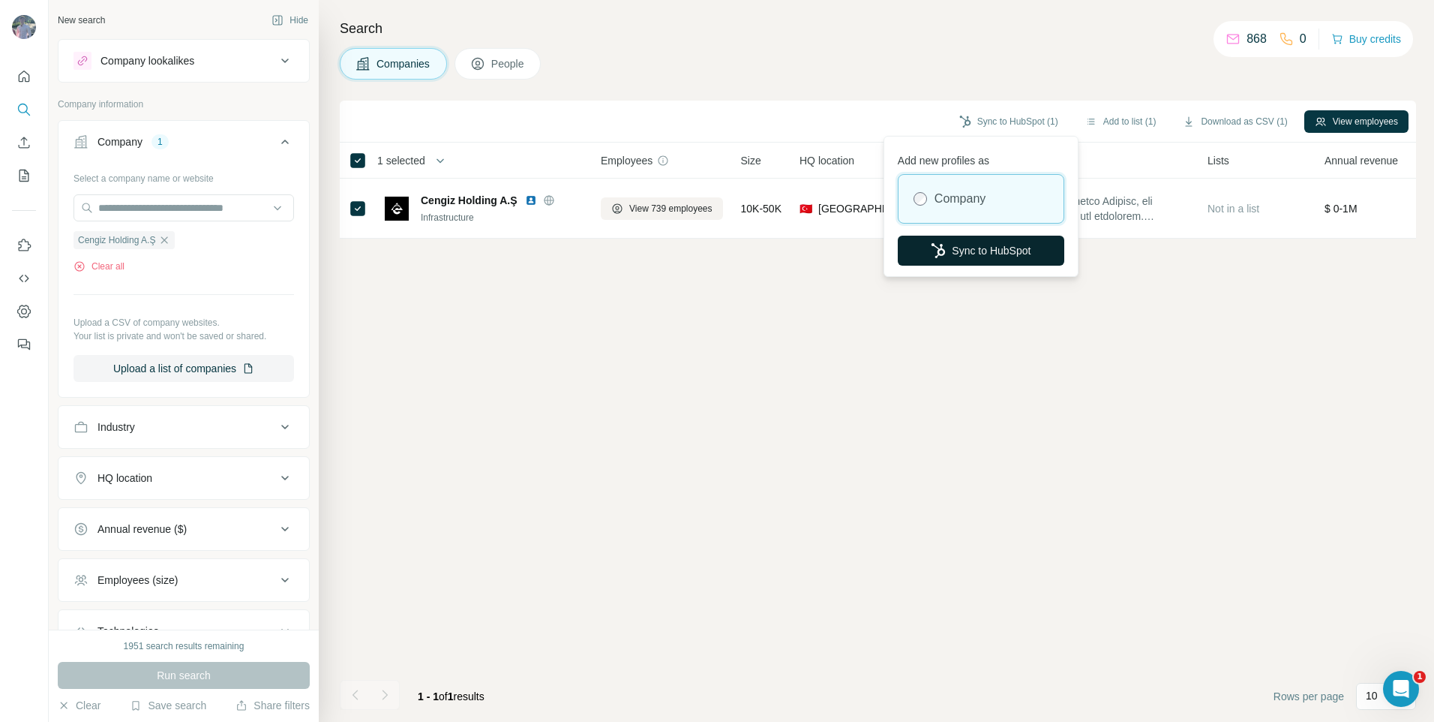
click at [1010, 248] on button "Sync to HubSpot" at bounding box center [981, 251] width 167 height 30
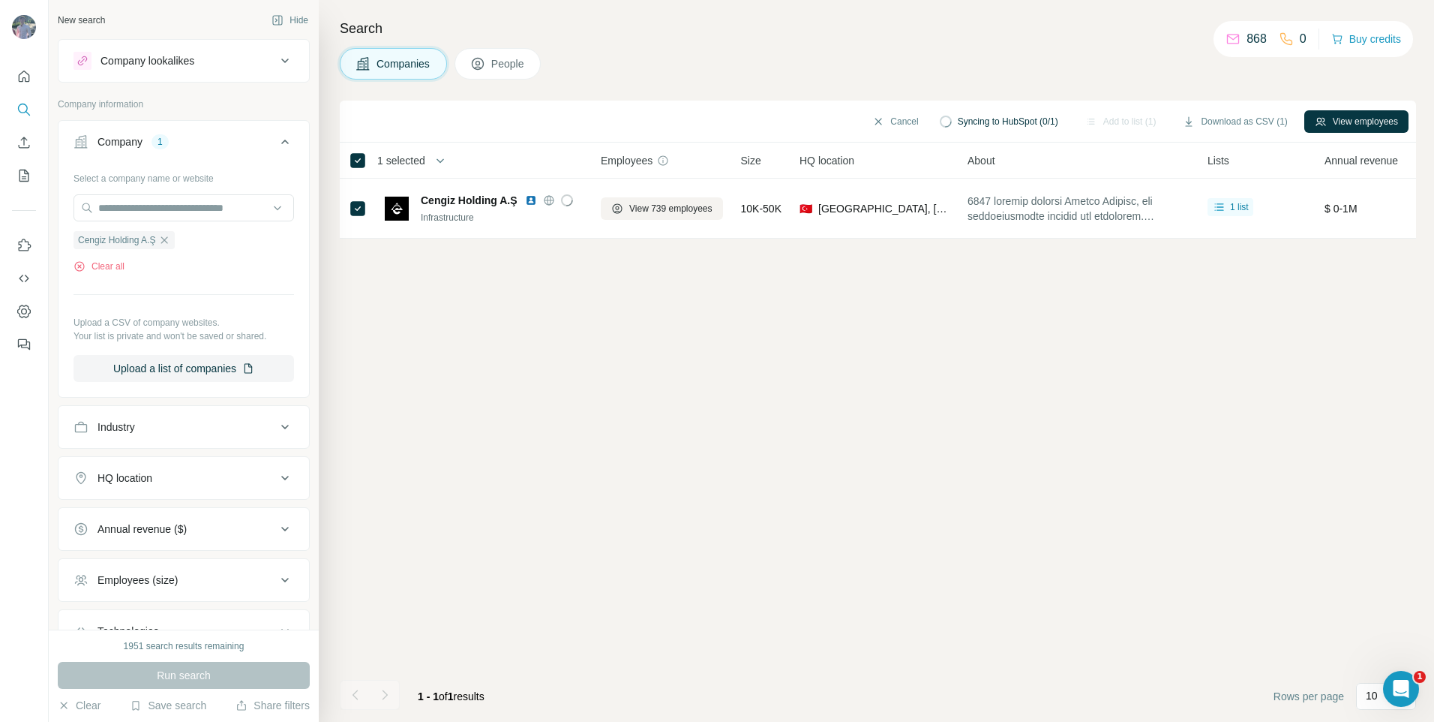
click at [476, 68] on icon at bounding box center [478, 65] width 8 height 8
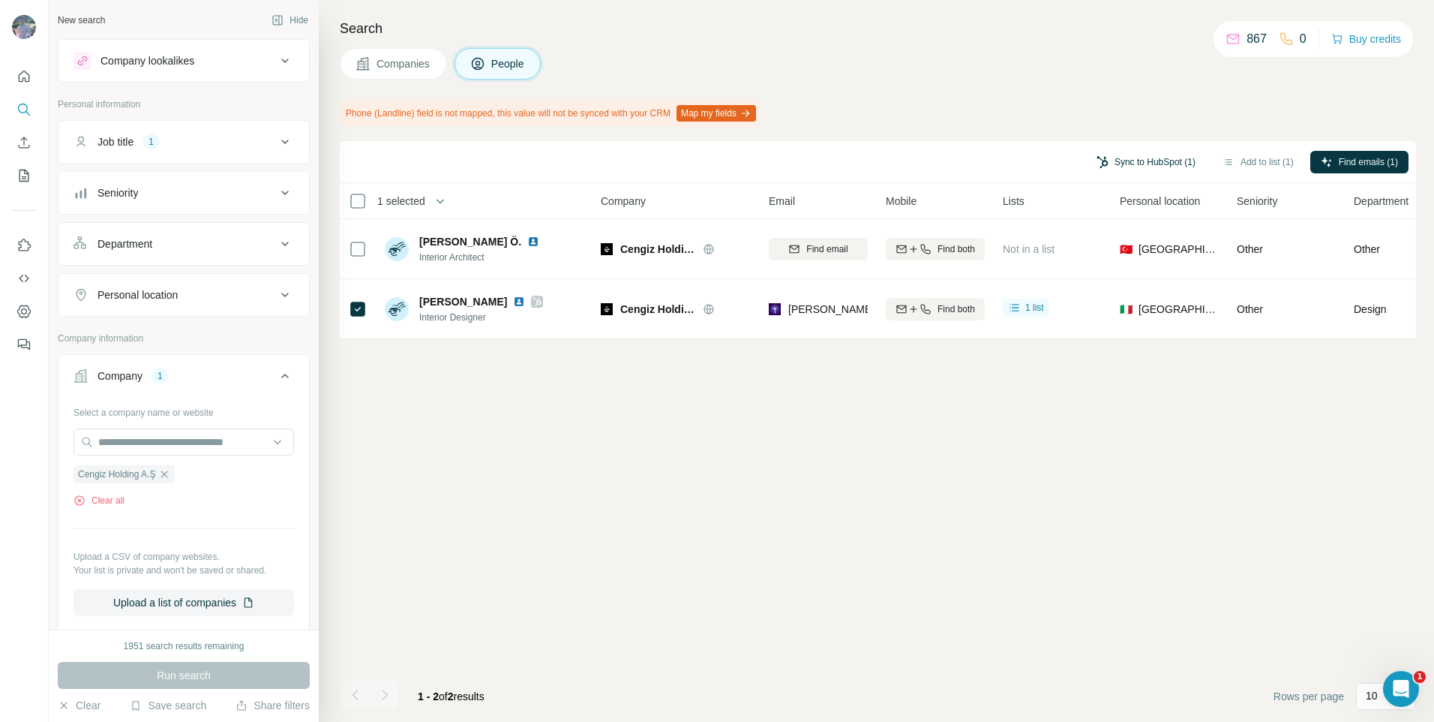
click at [1170, 156] on button "Sync to HubSpot (1)" at bounding box center [1146, 162] width 120 height 23
click at [1148, 267] on button "Sync to HubSpot" at bounding box center [1116, 273] width 167 height 30
click at [429, 64] on span "Companies" at bounding box center [404, 63] width 55 height 15
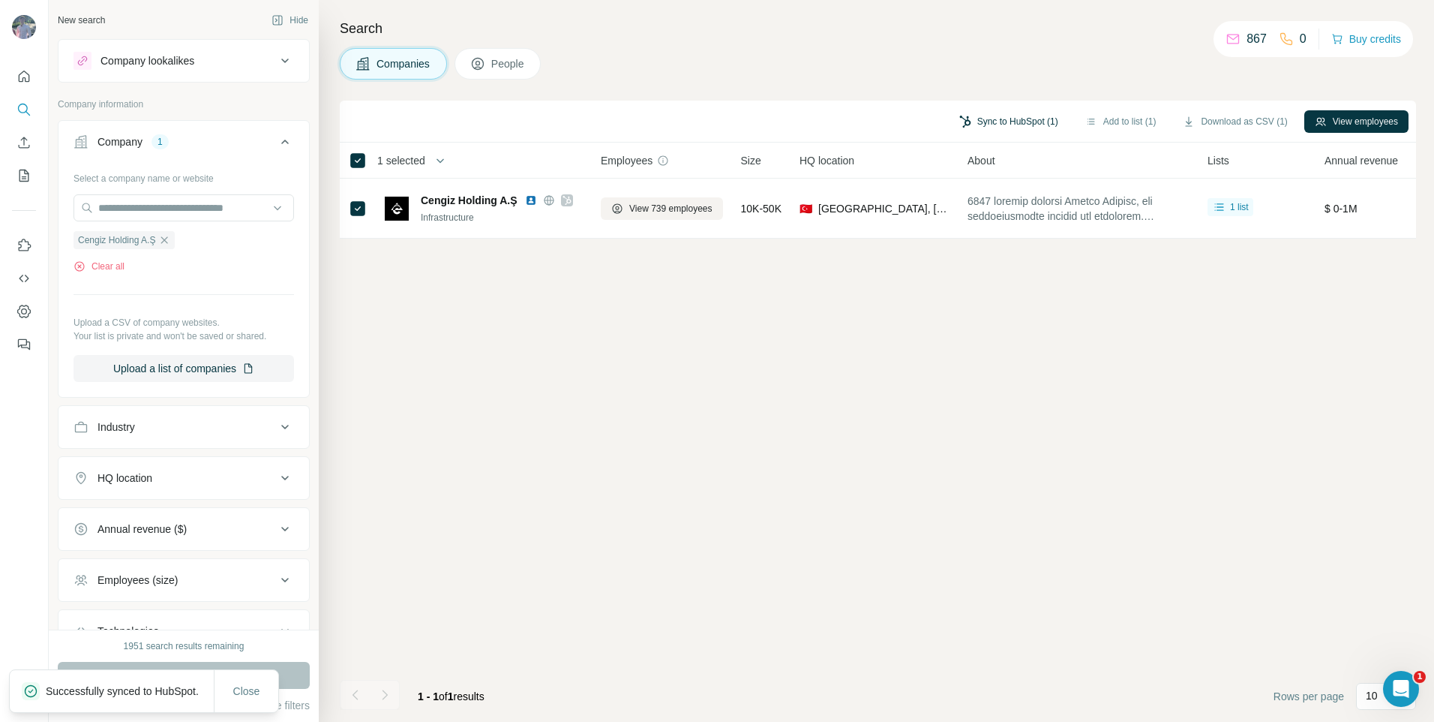
click at [1002, 117] on button "Sync to HubSpot (1)" at bounding box center [1009, 121] width 120 height 23
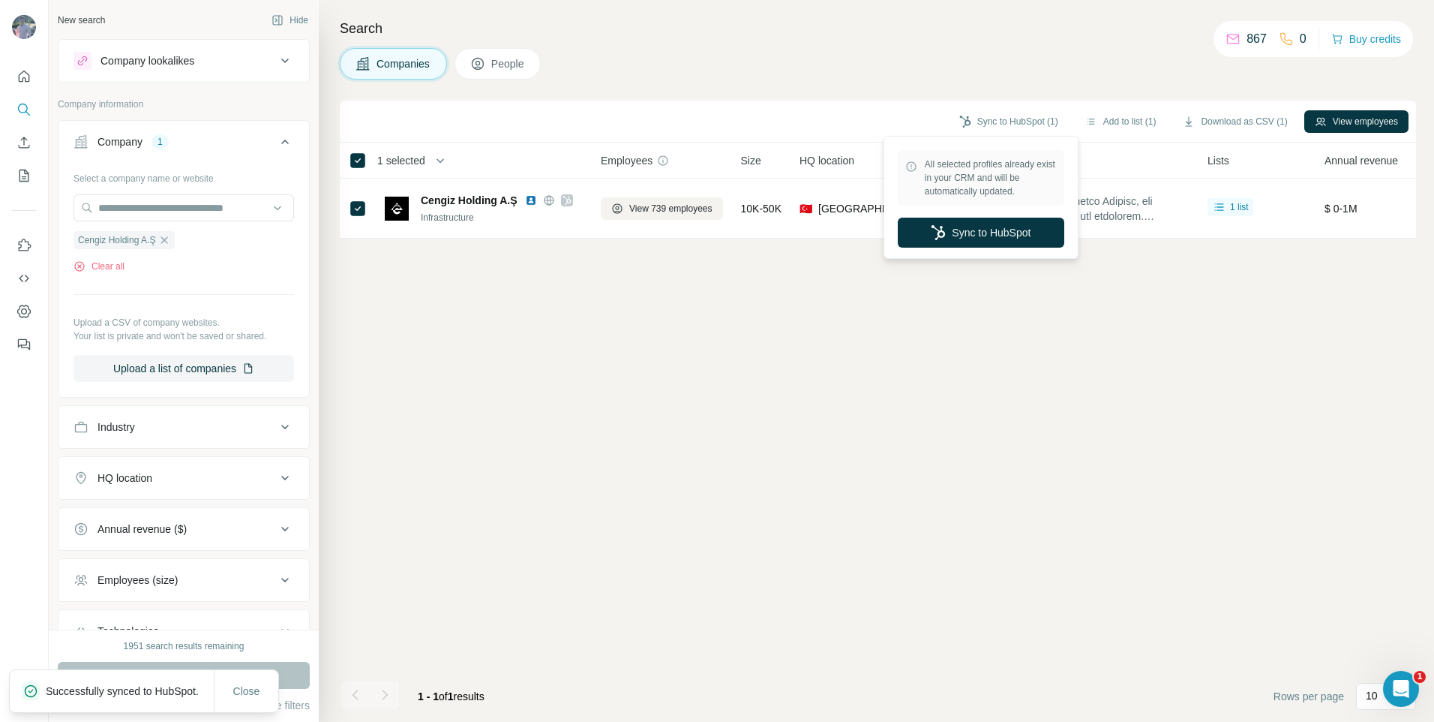
click at [991, 92] on div "Search Companies People Sync to HubSpot (1) Add to list (1) Download as CSV (1)…" at bounding box center [877, 361] width 1116 height 722
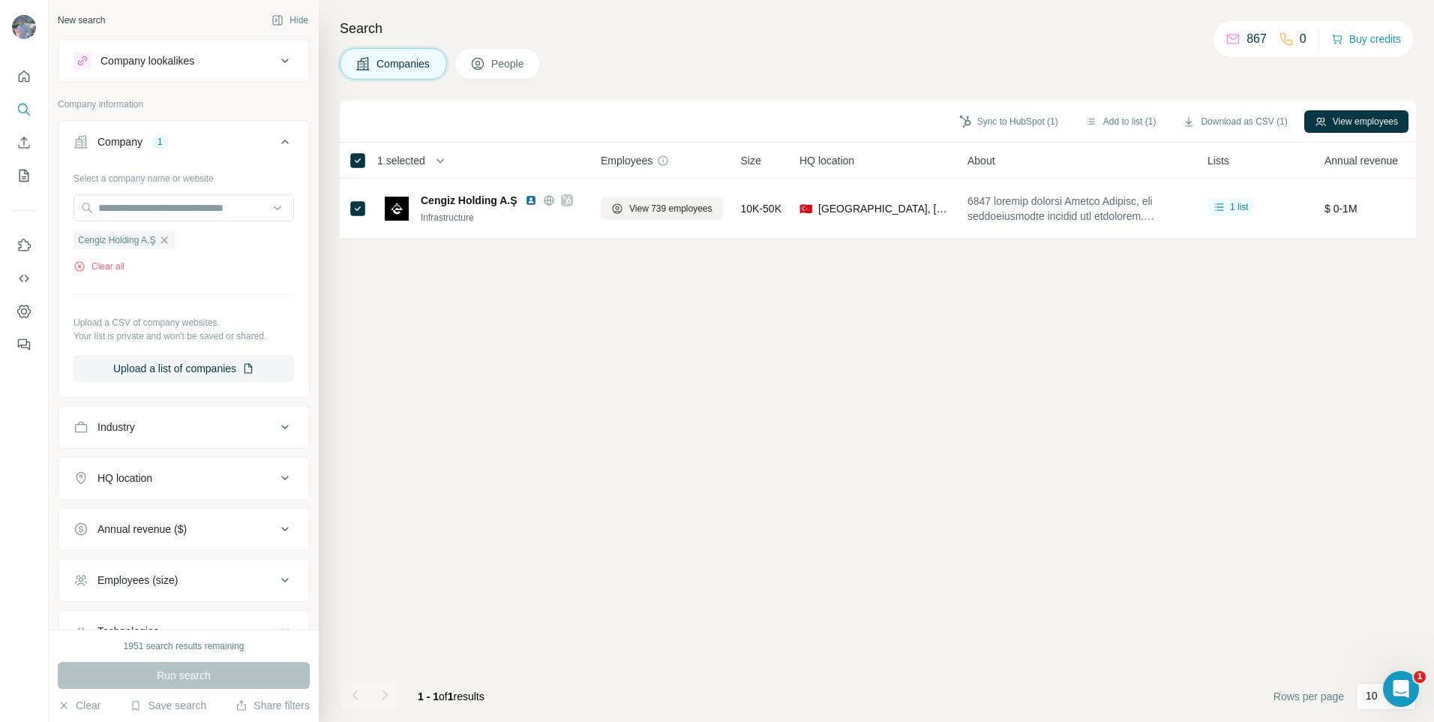
click at [515, 71] on button "People" at bounding box center [498, 64] width 87 height 32
